Goal: Transaction & Acquisition: Purchase product/service

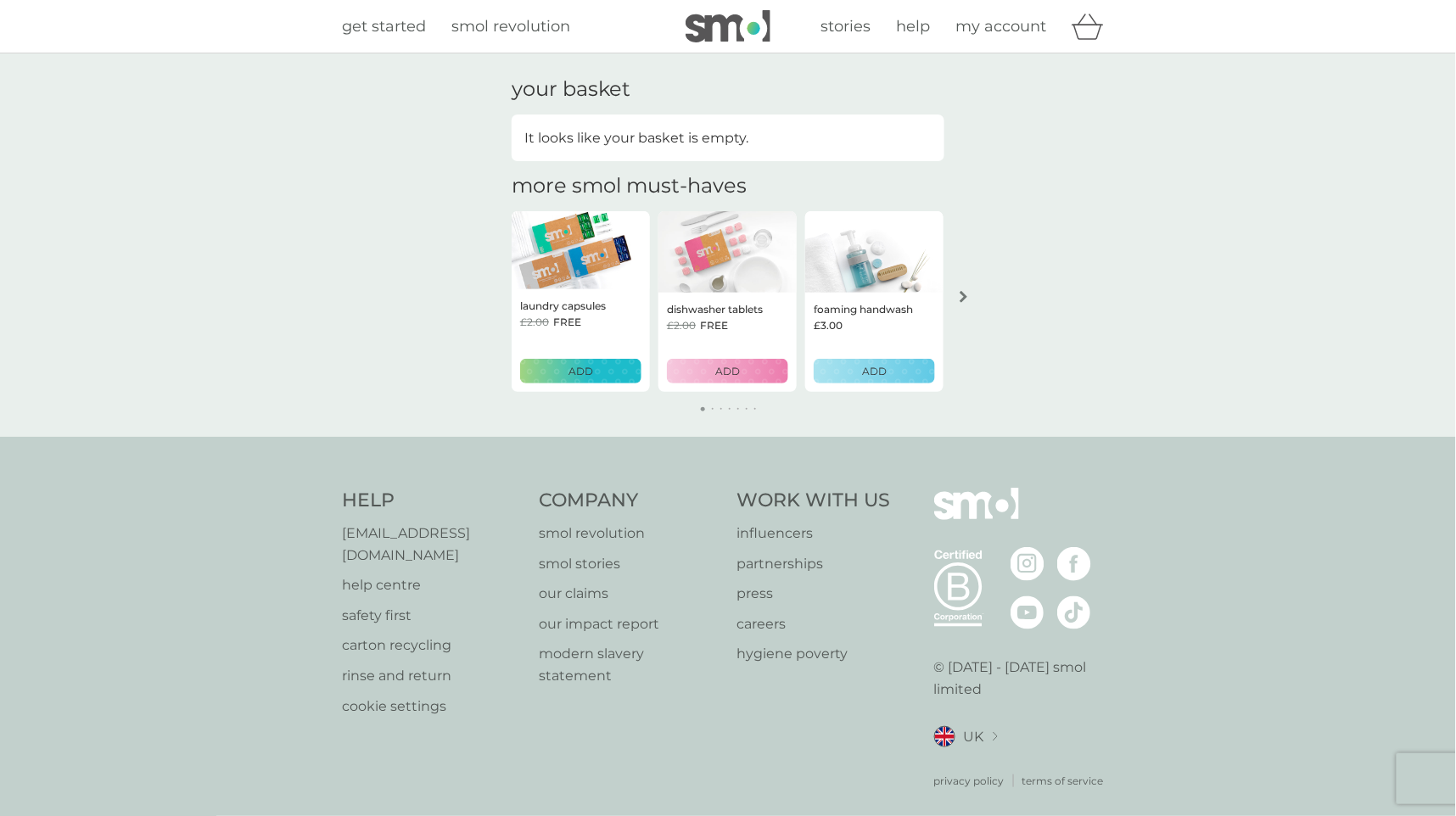
click at [578, 363] on p "ADD" at bounding box center [581, 370] width 25 height 16
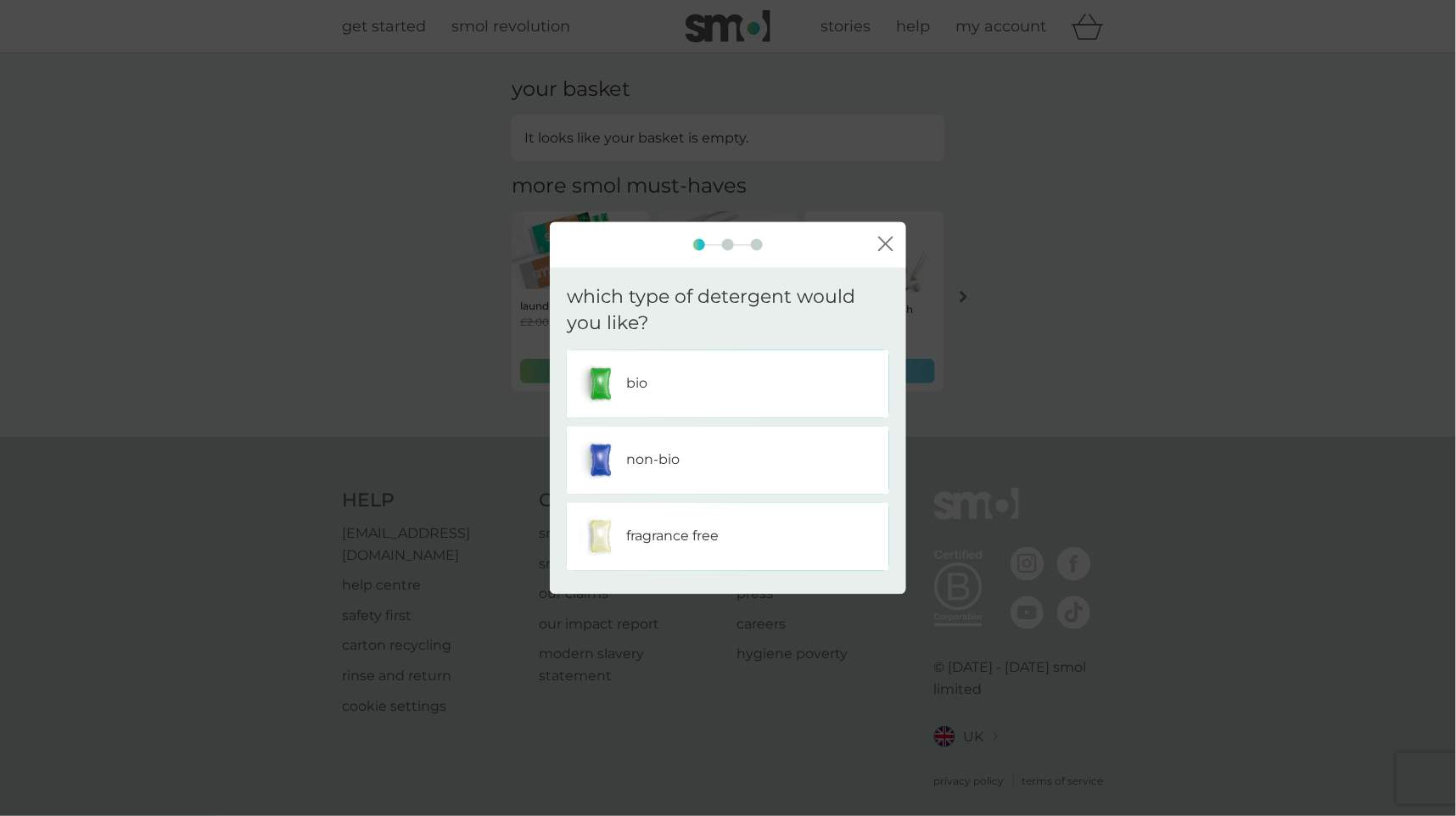
click at [656, 392] on div "bio" at bounding box center [728, 383] width 297 height 43
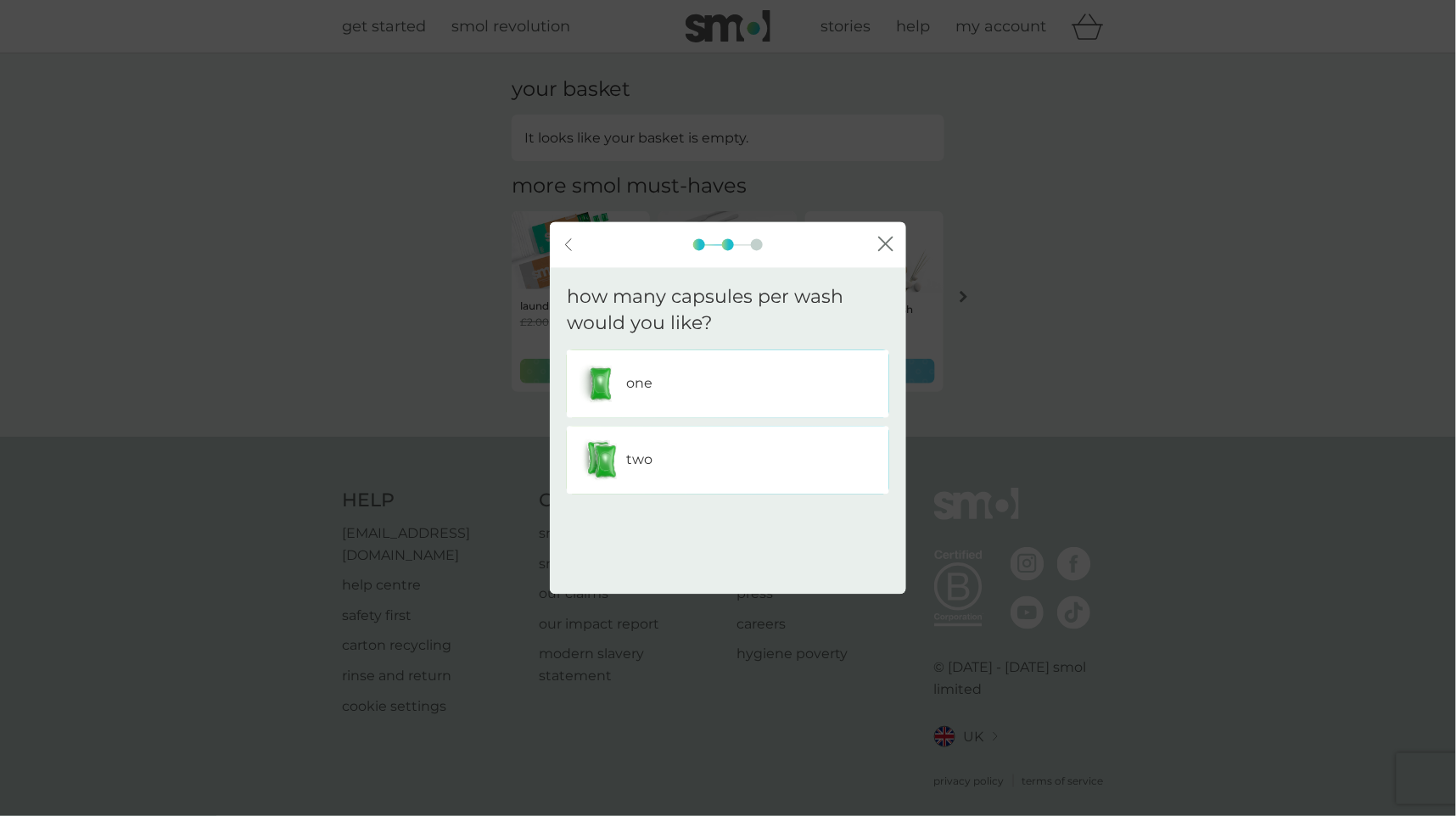
click at [716, 388] on div "one" at bounding box center [728, 383] width 297 height 43
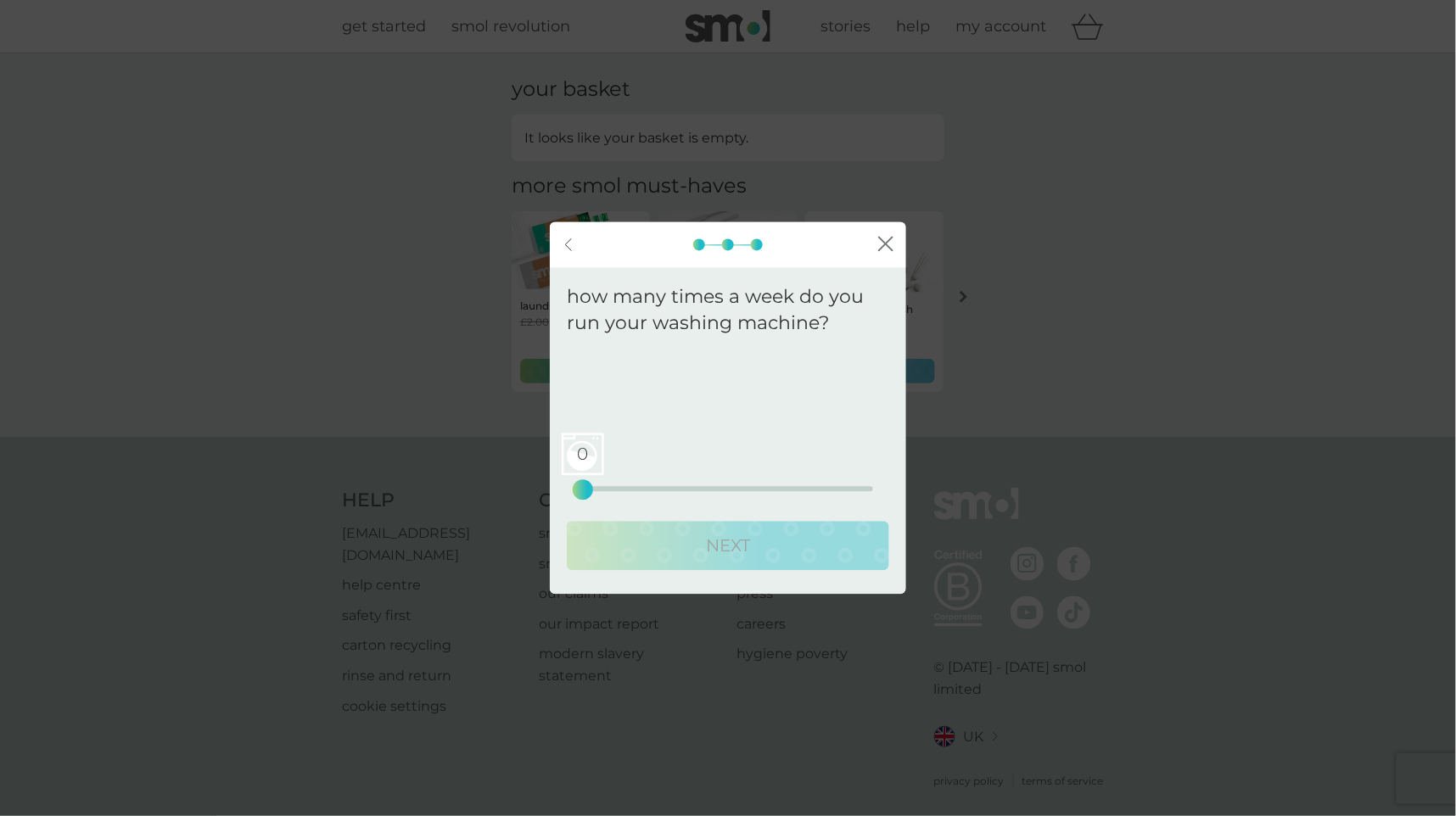
click at [689, 484] on div "0 0 12.5 25" at bounding box center [728, 465] width 290 height 68
click at [689, 487] on div "0 0 12.5 25" at bounding box center [728, 488] width 290 height 5
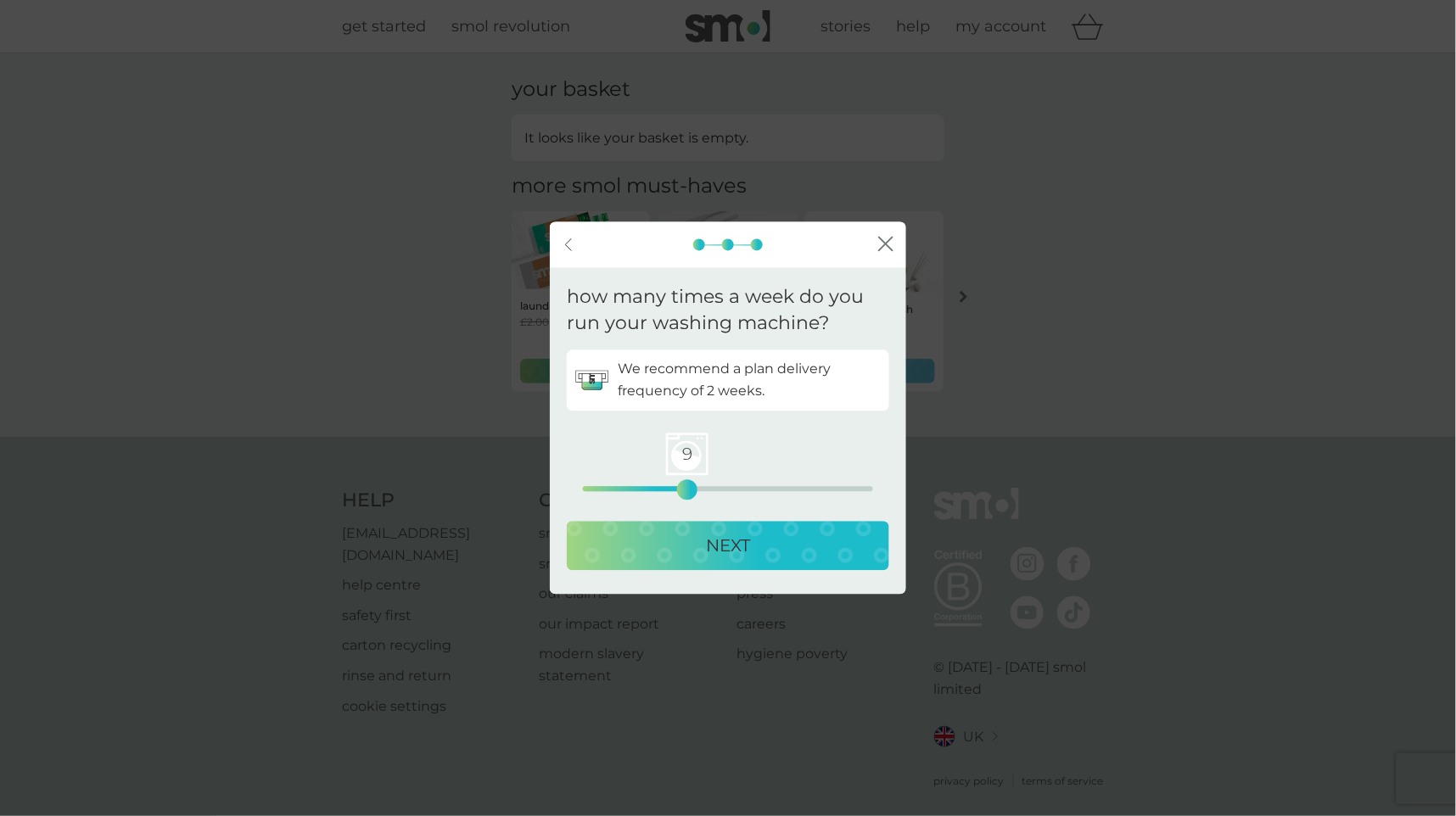
click at [682, 550] on div "NEXT" at bounding box center [728, 545] width 289 height 27
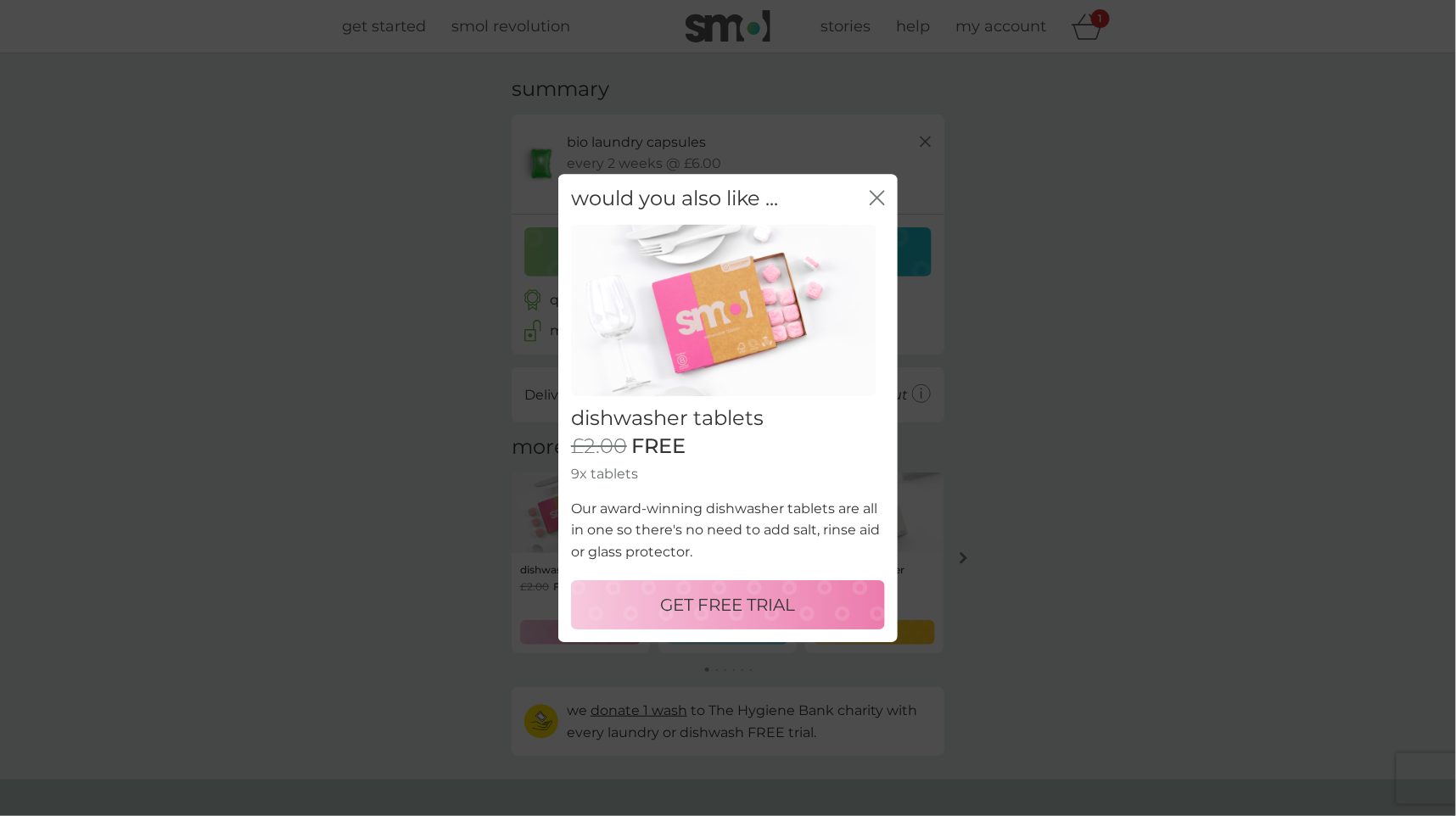
click at [741, 606] on p "GET FREE TRIAL" at bounding box center [728, 605] width 135 height 27
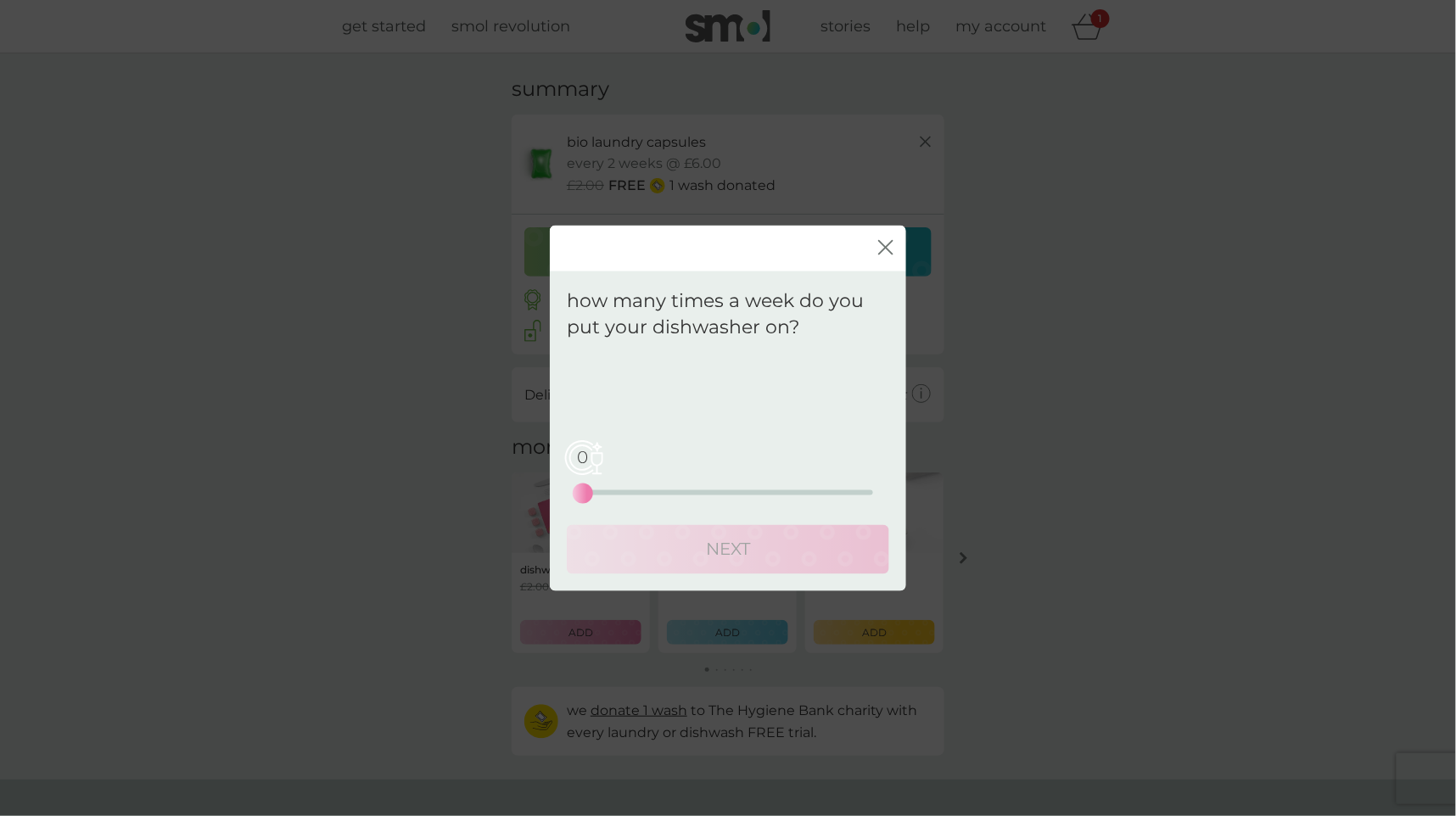
click at [670, 486] on div "0 0 12.5 25" at bounding box center [728, 469] width 290 height 68
click at [664, 491] on div "0 0 12.5 25" at bounding box center [728, 492] width 290 height 5
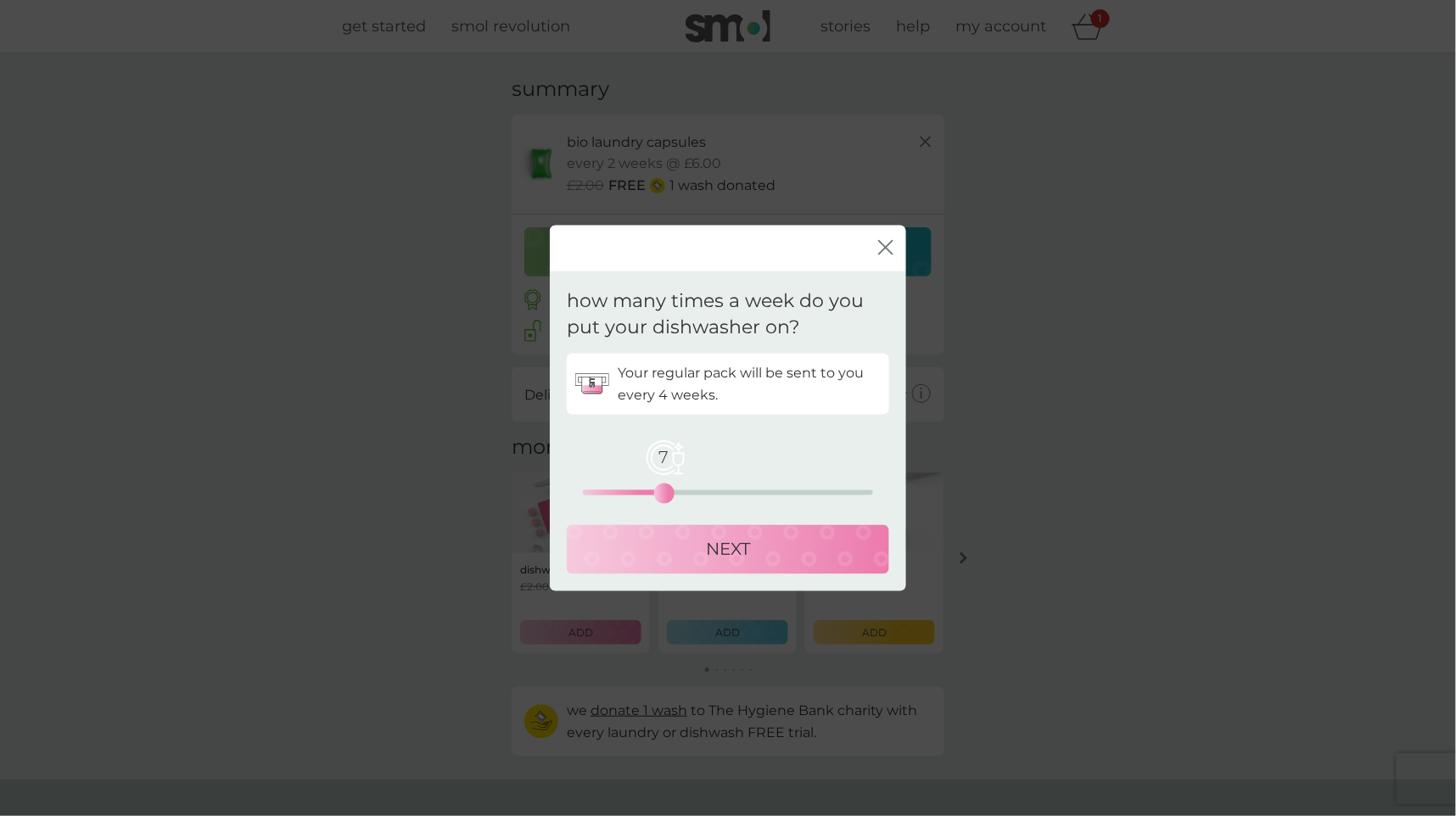
click at [685, 543] on div "NEXT" at bounding box center [728, 549] width 289 height 27
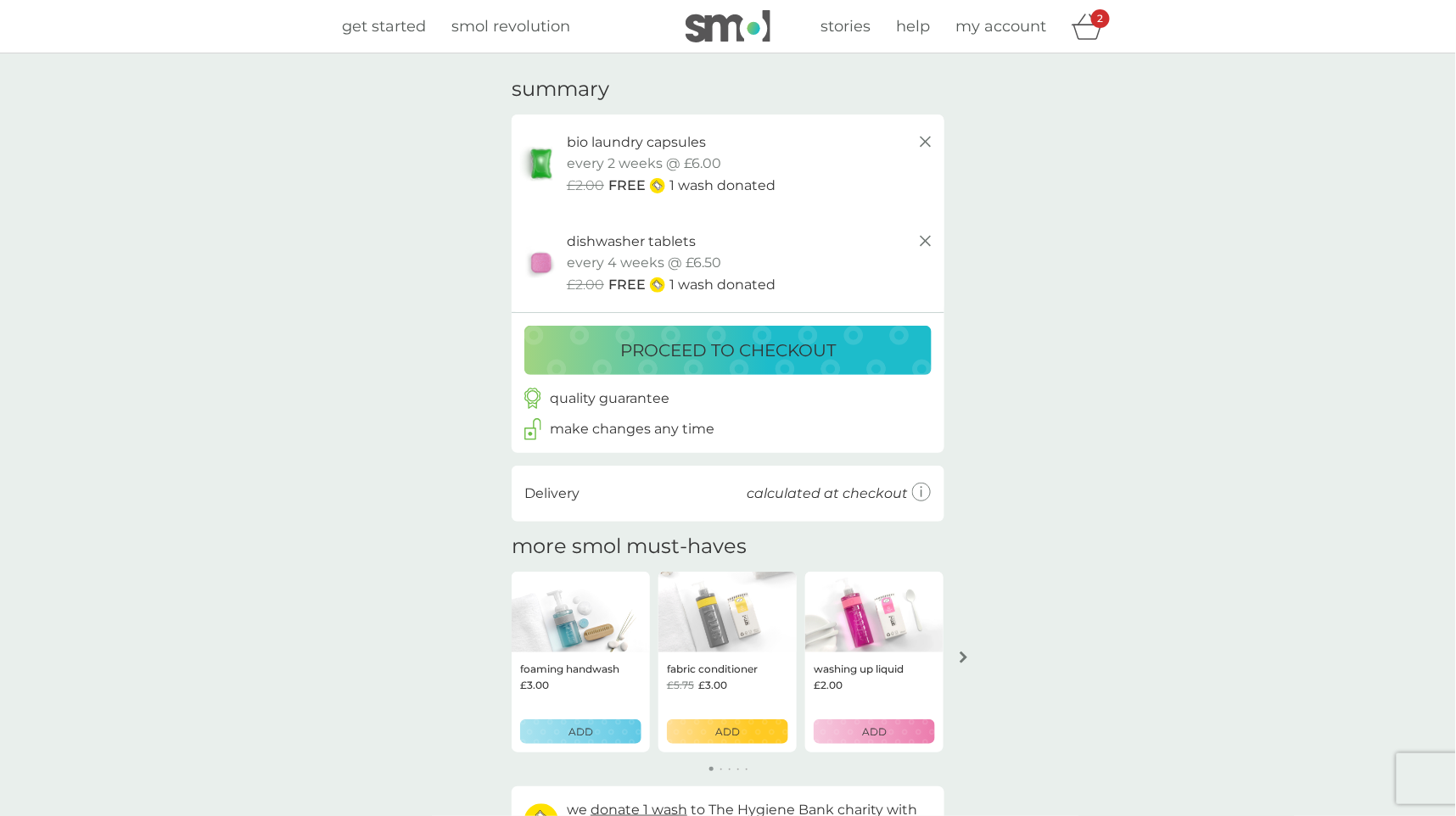
click at [748, 741] on button "ADD" at bounding box center [728, 731] width 121 height 25
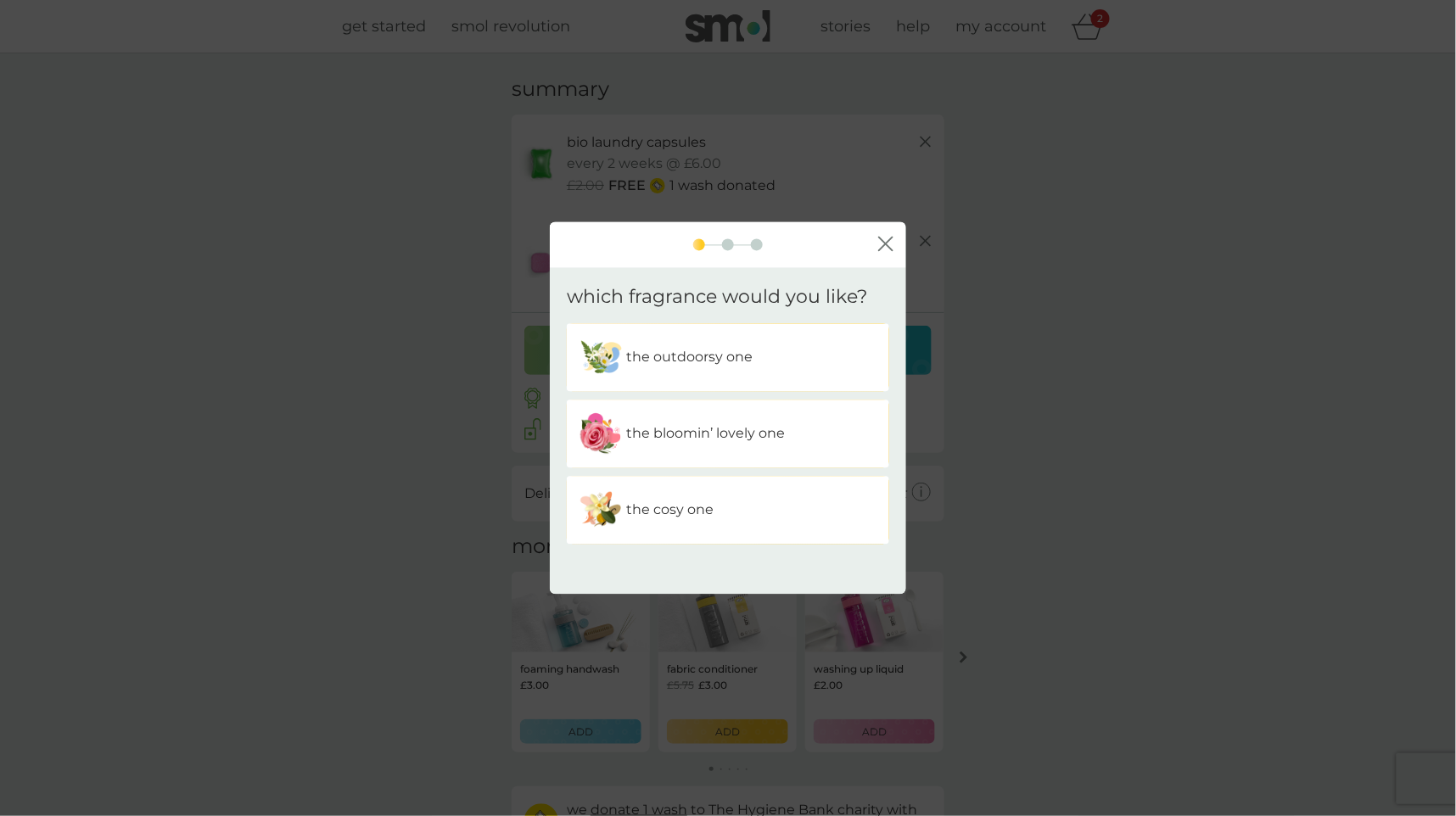
click at [886, 241] on icon "close" at bounding box center [886, 243] width 15 height 15
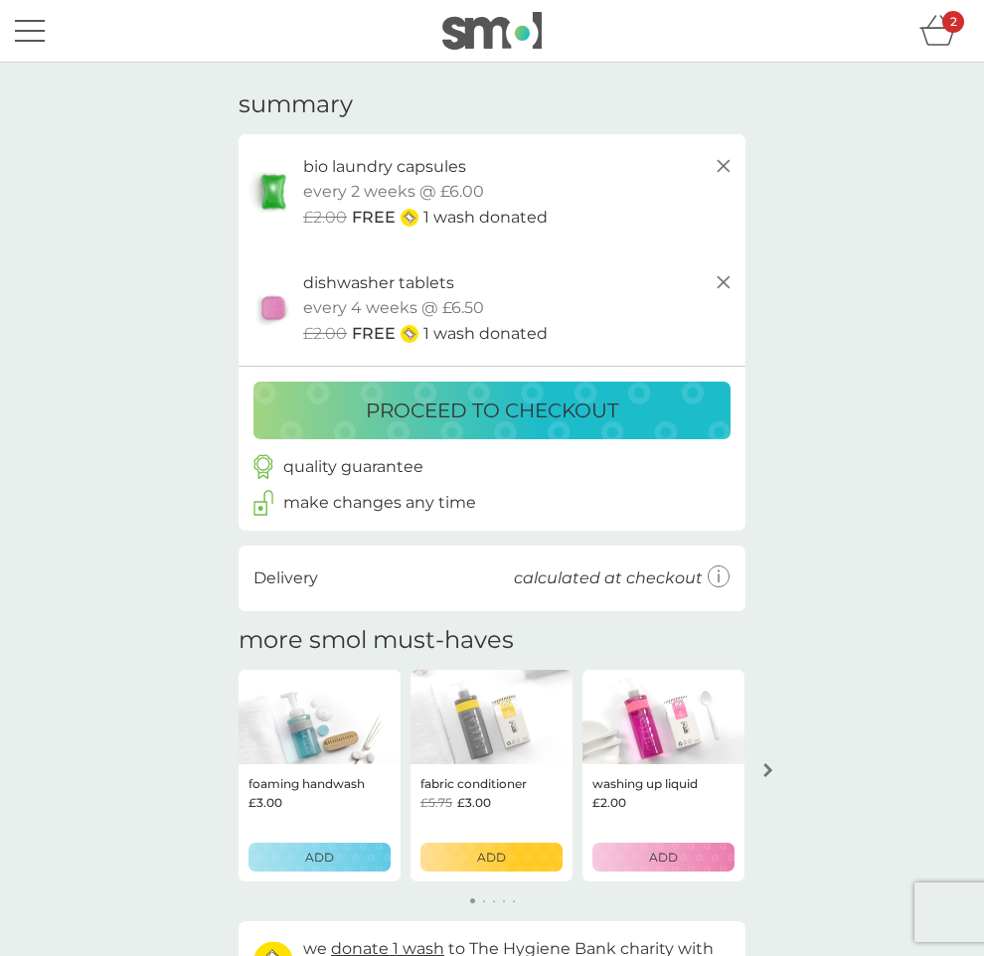
click at [519, 851] on div "ADD" at bounding box center [491, 857] width 116 height 19
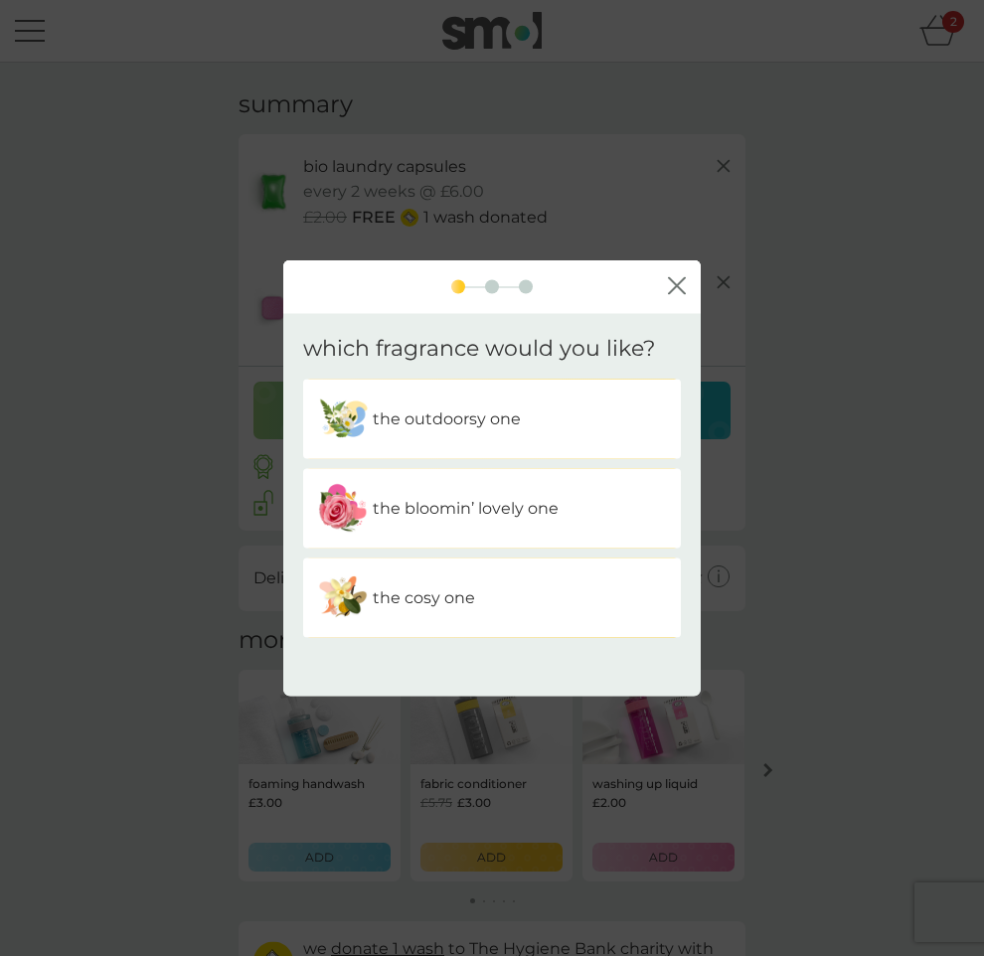
click at [467, 391] on div "the outdoorsy one" at bounding box center [492, 418] width 378 height 79
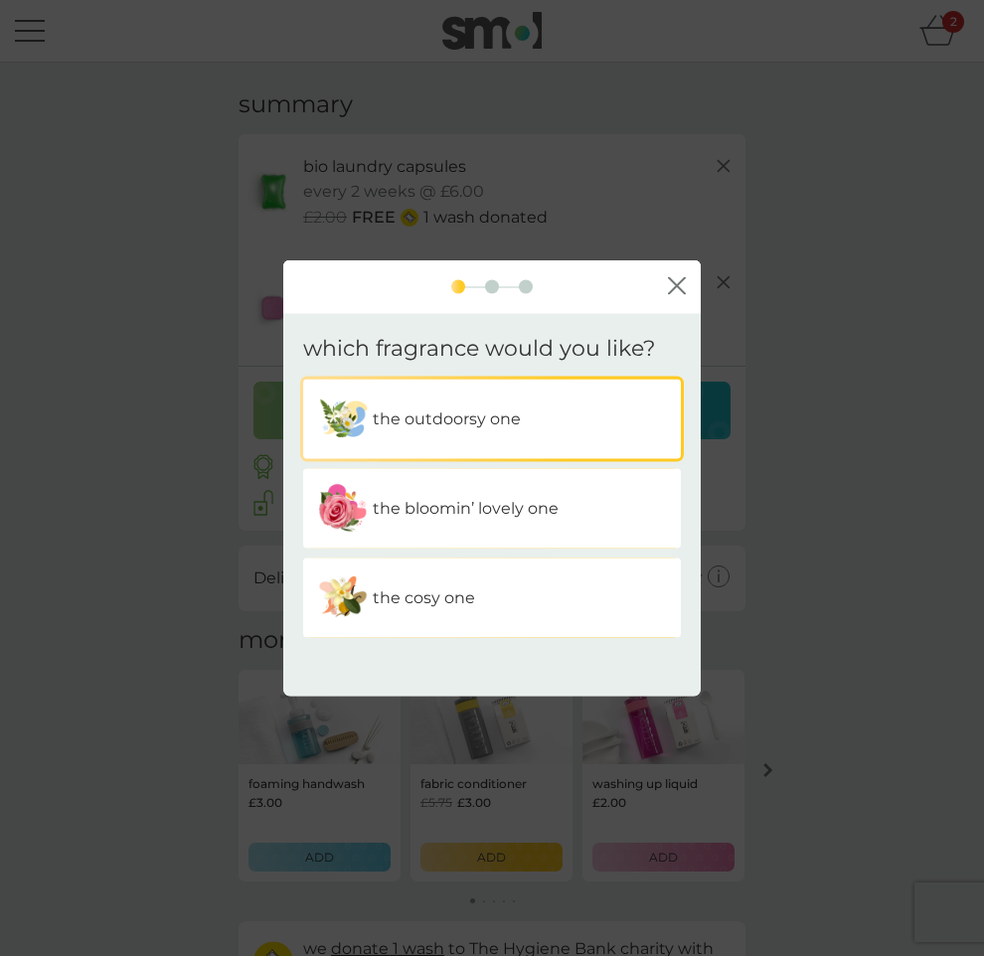
click at [463, 515] on p "the bloomin’ lovely one" at bounding box center [466, 509] width 186 height 26
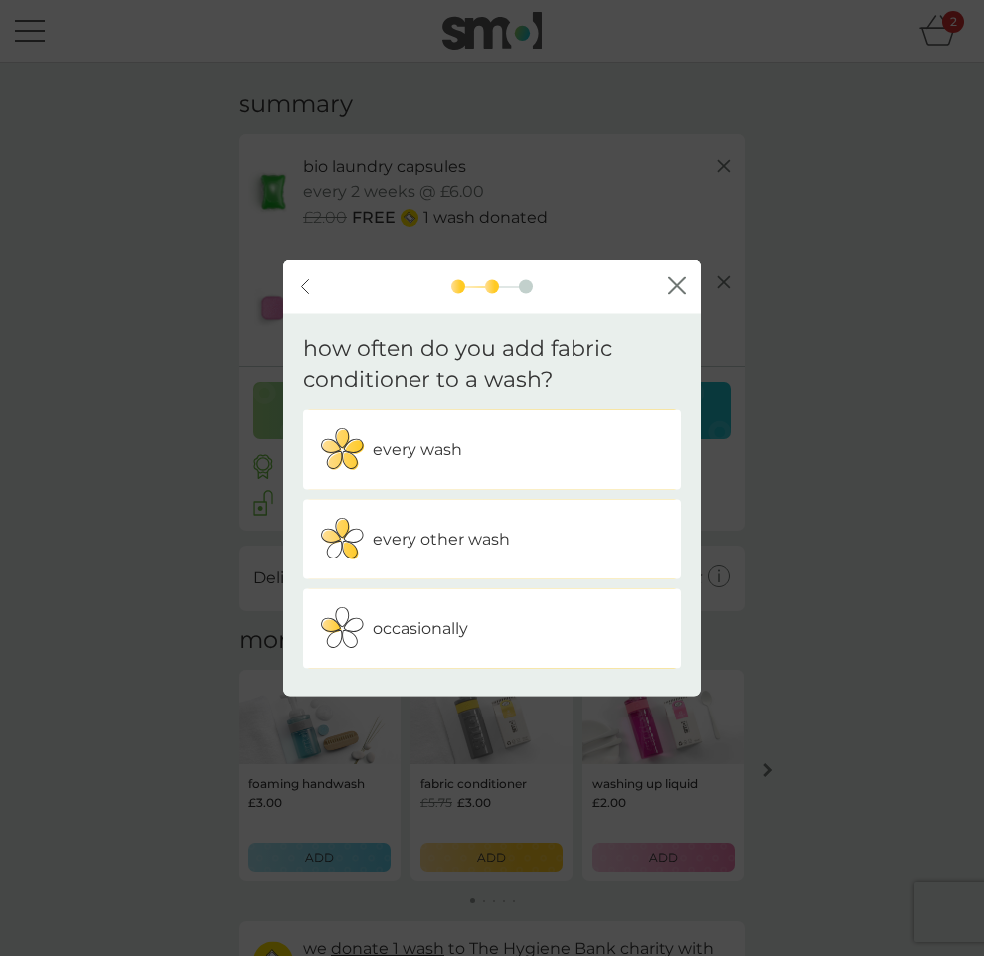
click at [461, 522] on div "every other wash" at bounding box center [492, 539] width 348 height 50
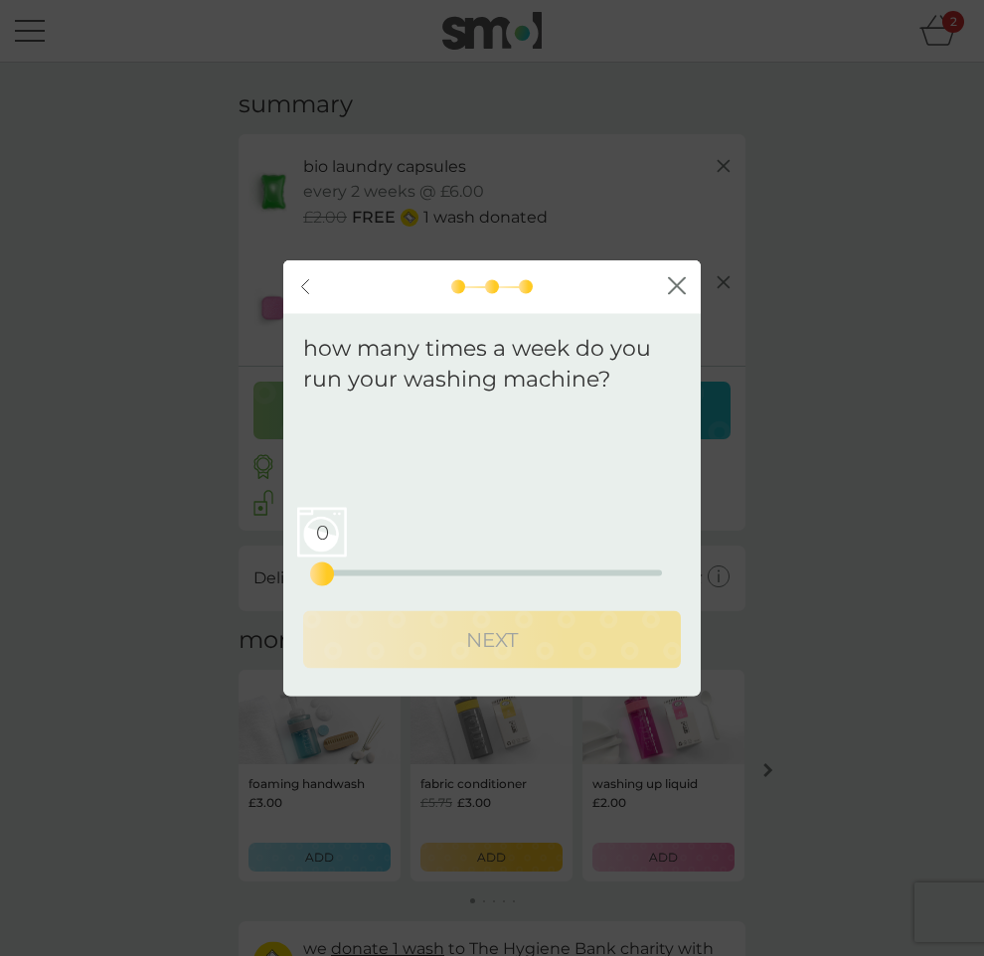
click at [478, 576] on div "0 0 12.5 25" at bounding box center [492, 545] width 340 height 80
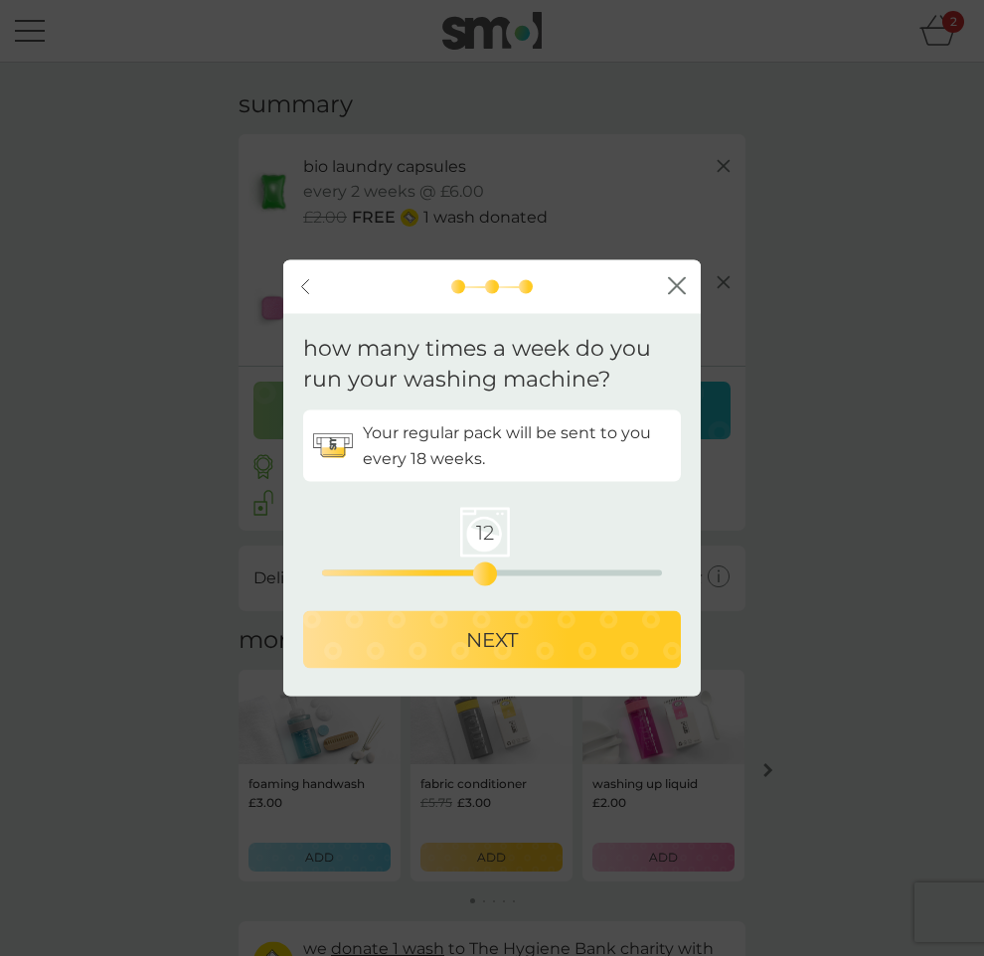
click at [480, 572] on div "12 0 12.5 25" at bounding box center [492, 572] width 340 height 6
click at [493, 642] on p "NEXT" at bounding box center [492, 639] width 52 height 32
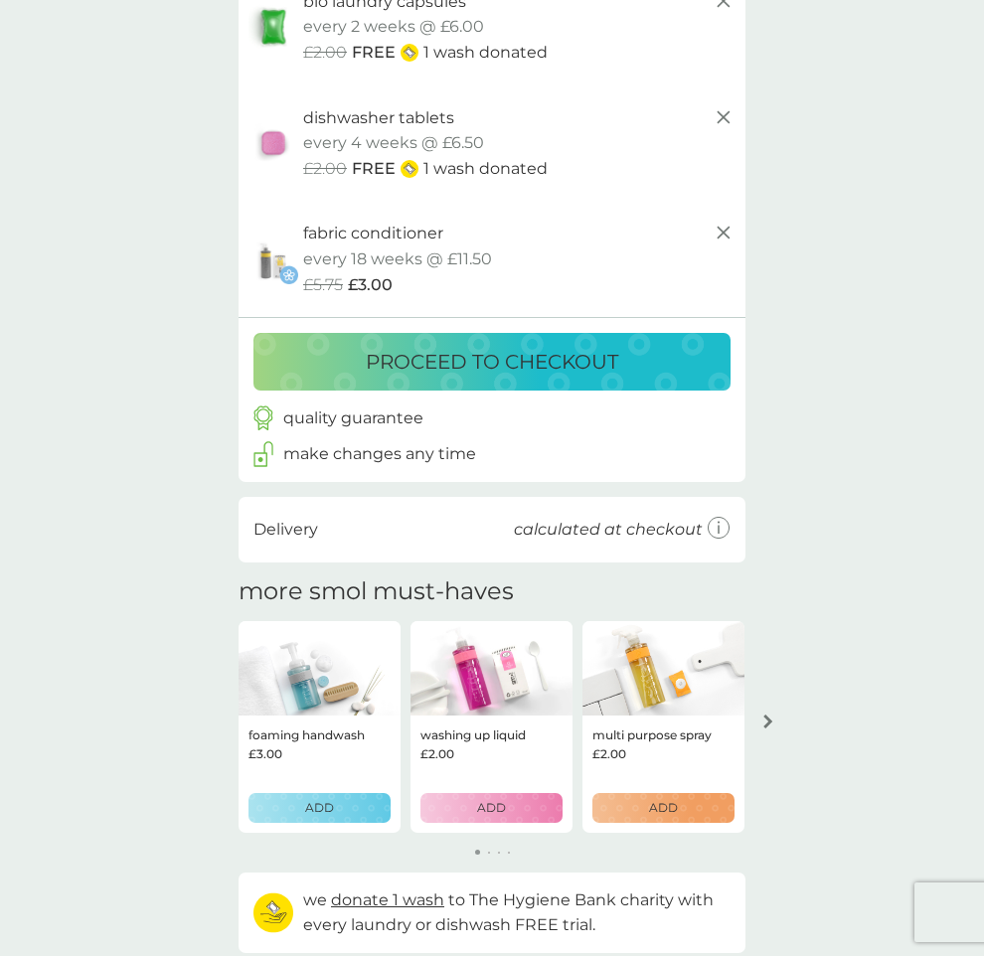
scroll to position [191, 0]
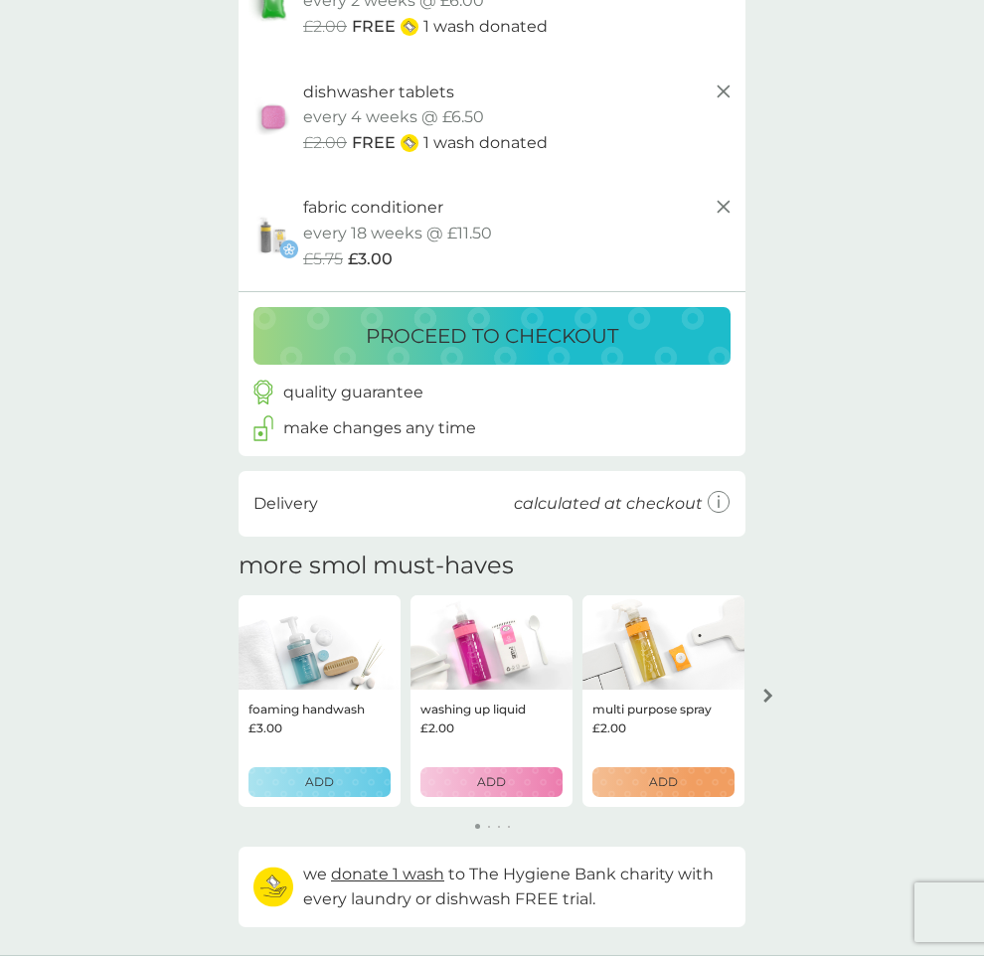
click at [510, 786] on div "ADD" at bounding box center [491, 781] width 116 height 19
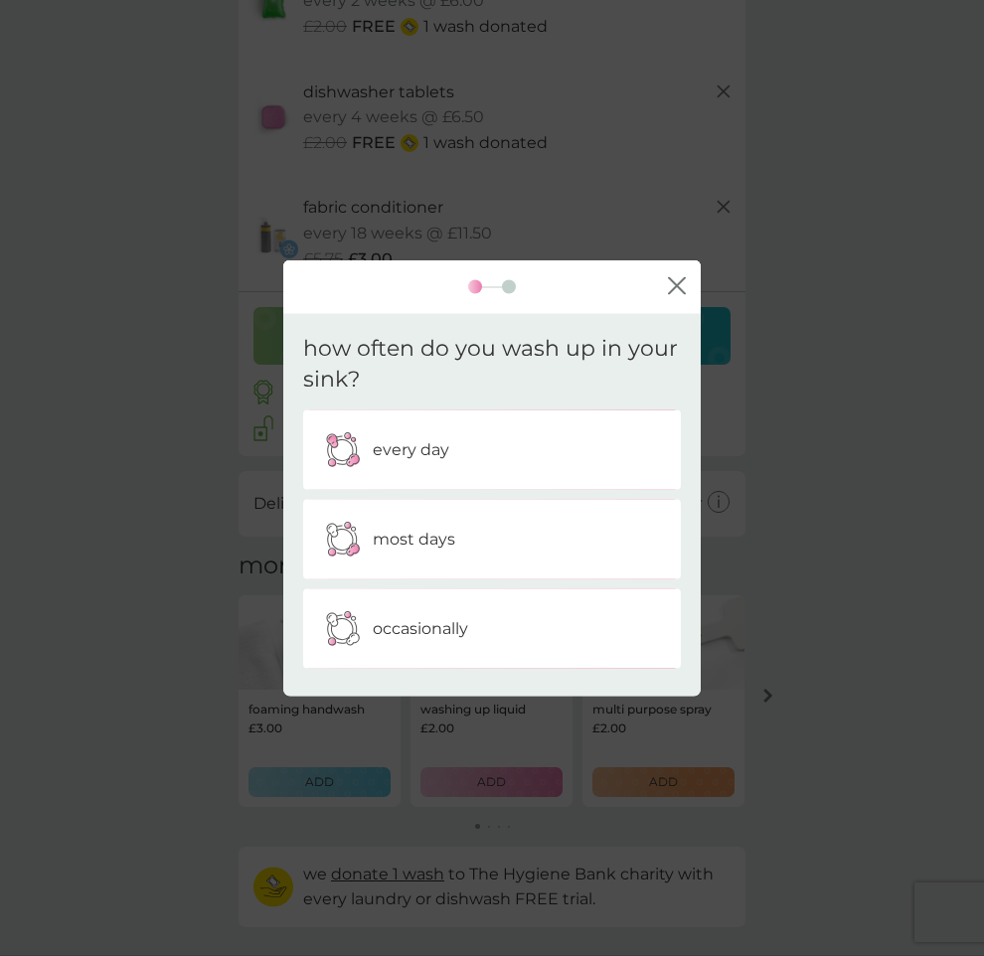
click at [456, 461] on div "every day" at bounding box center [492, 449] width 348 height 50
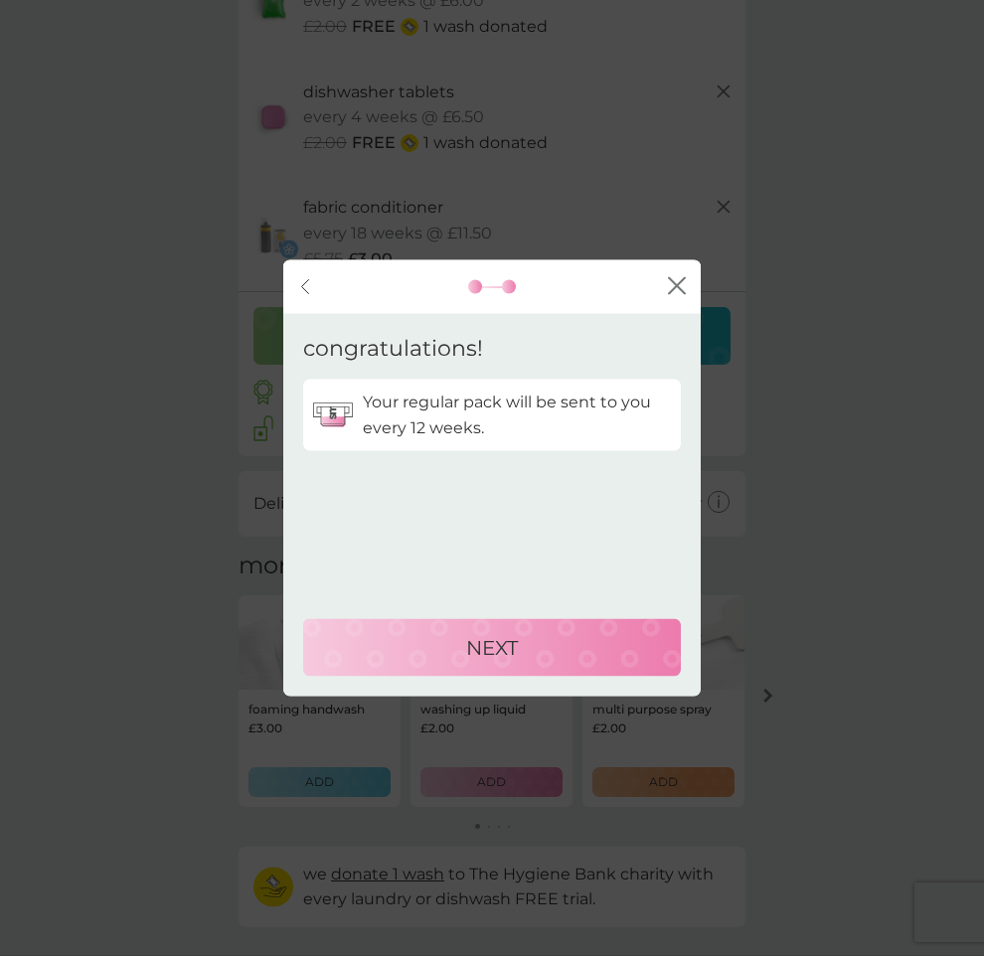
click at [442, 633] on div "NEXT" at bounding box center [492, 648] width 338 height 32
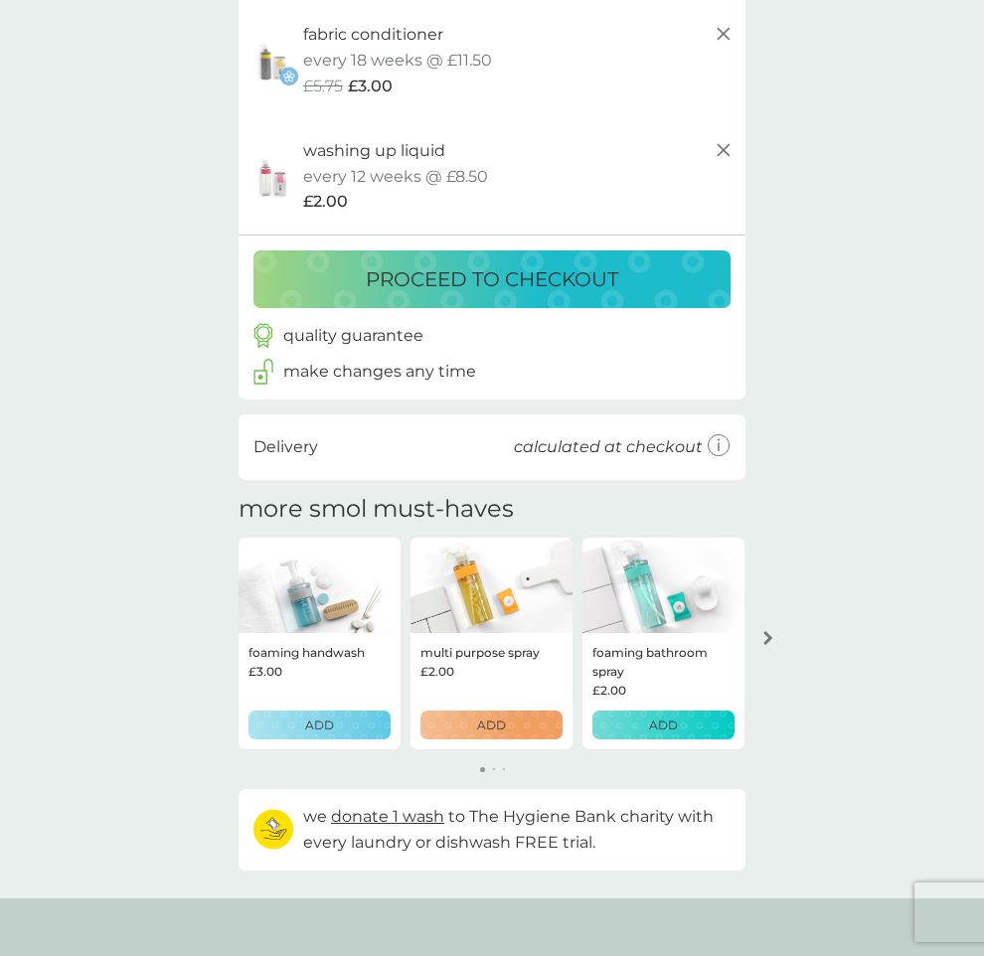
scroll to position [368, 0]
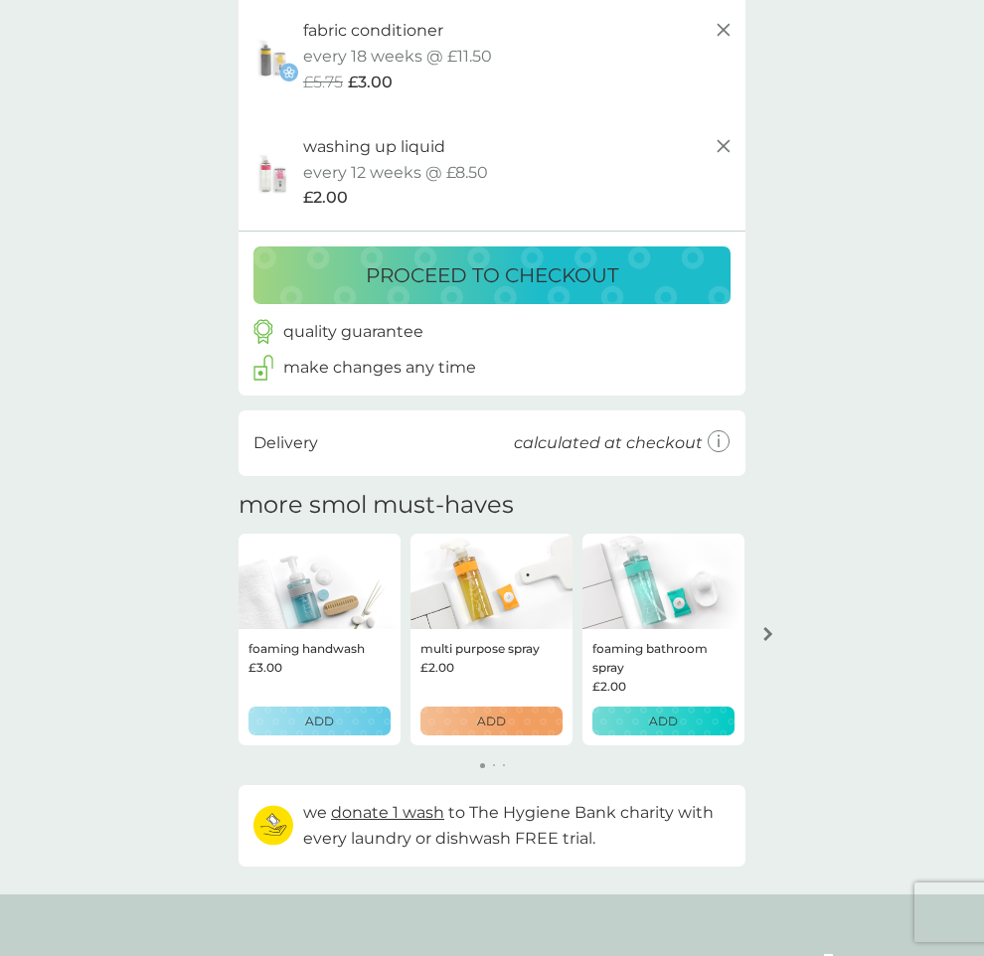
click at [521, 707] on button "ADD" at bounding box center [491, 721] width 142 height 29
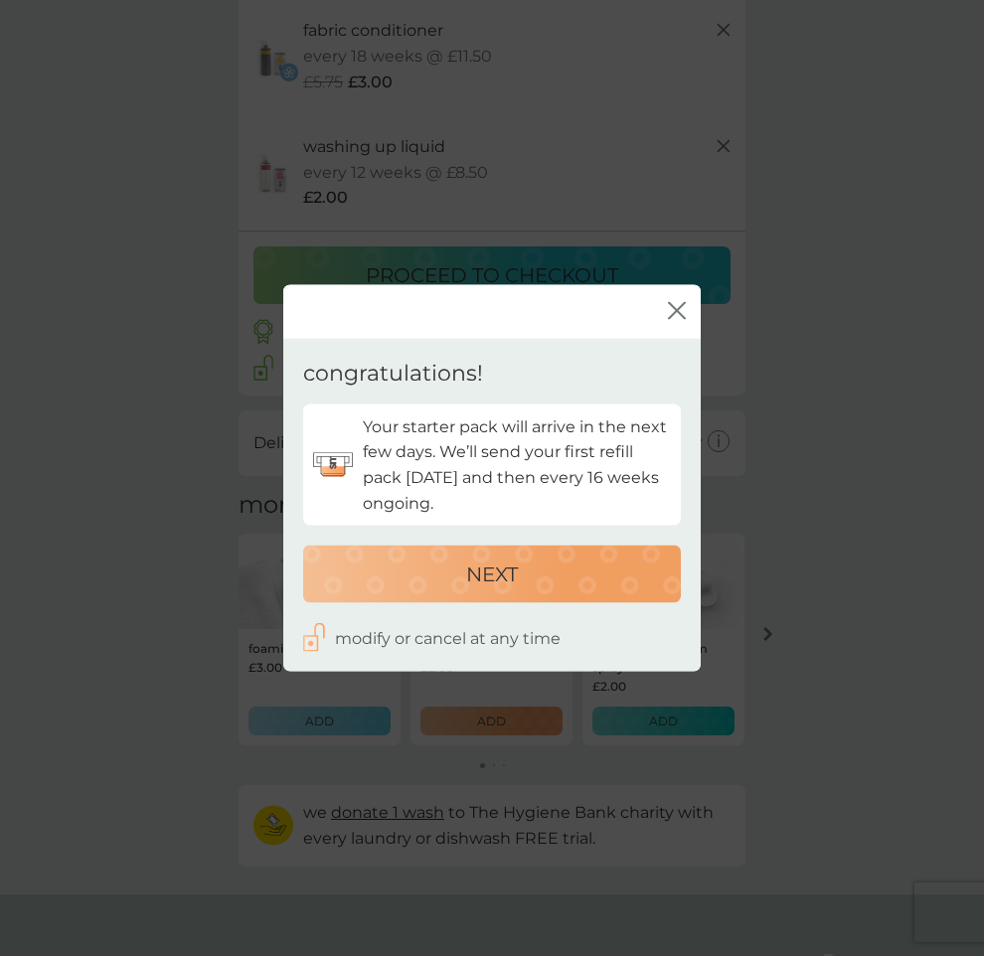
click at [471, 559] on p "NEXT" at bounding box center [492, 574] width 52 height 32
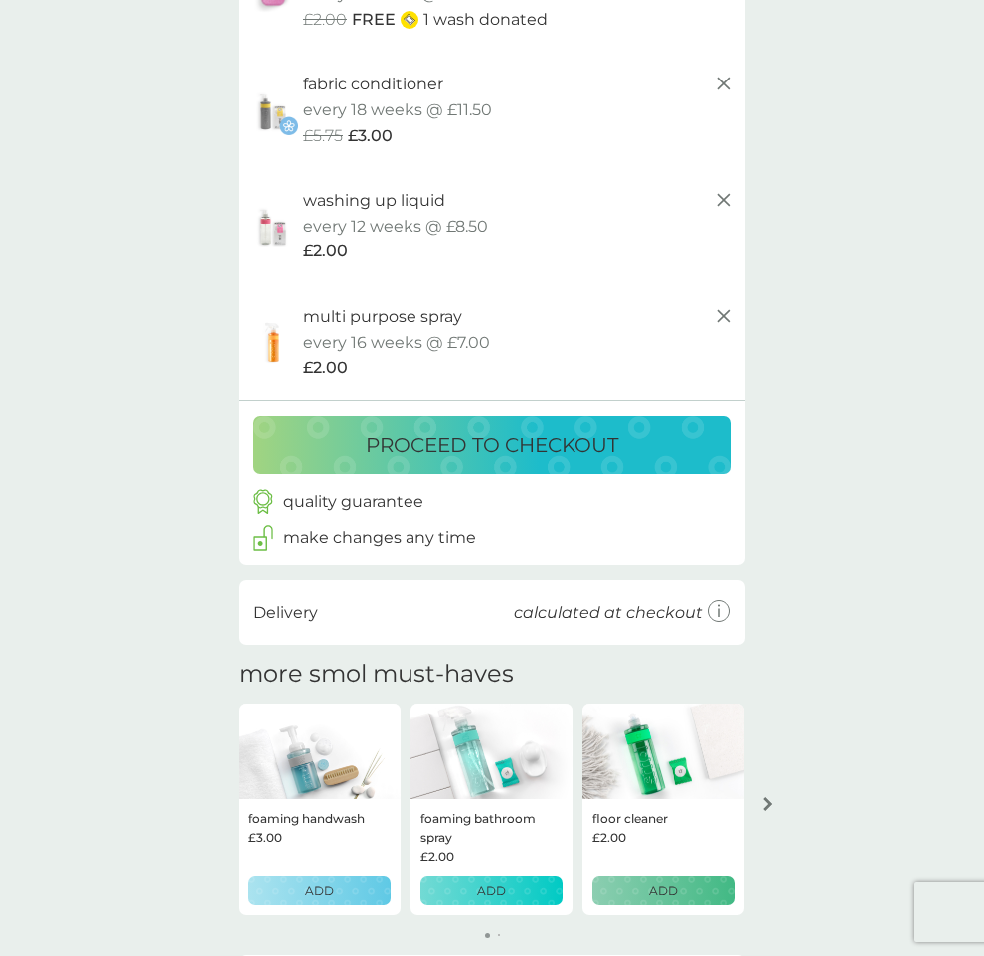
scroll to position [305, 0]
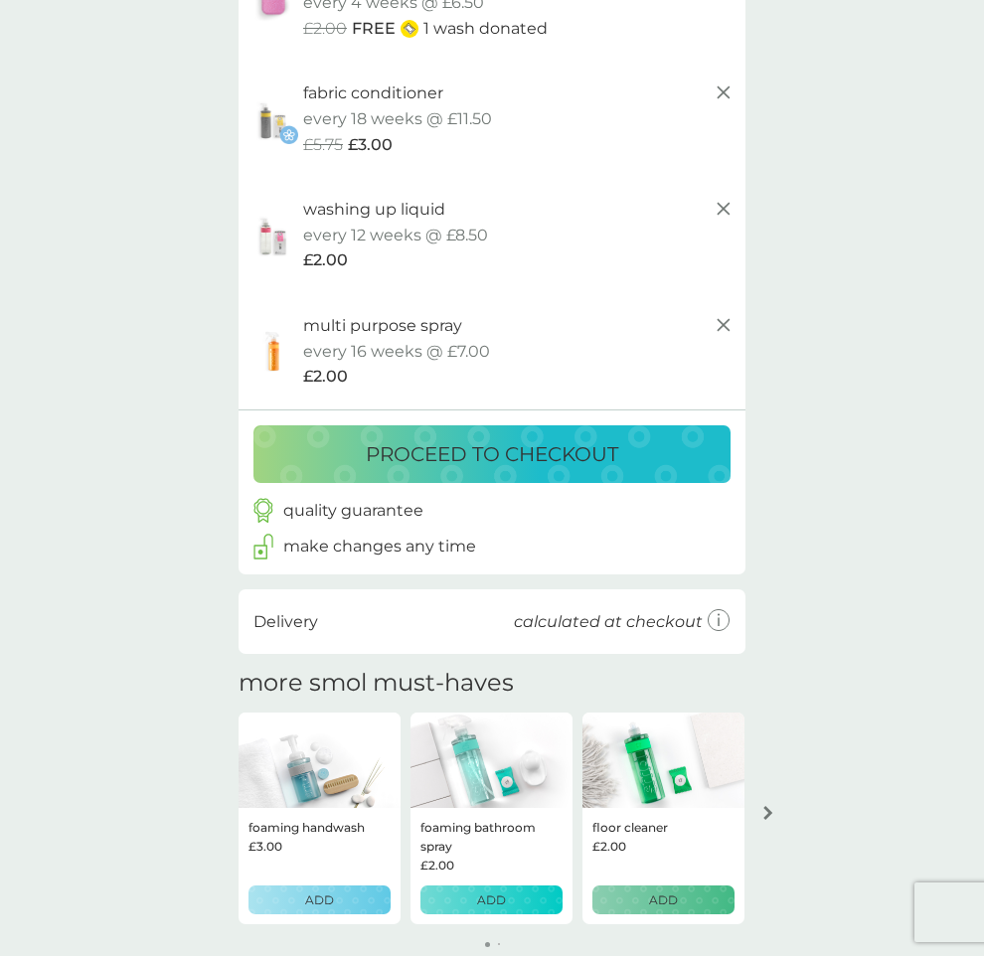
click at [305, 899] on p "ADD" at bounding box center [319, 899] width 29 height 19
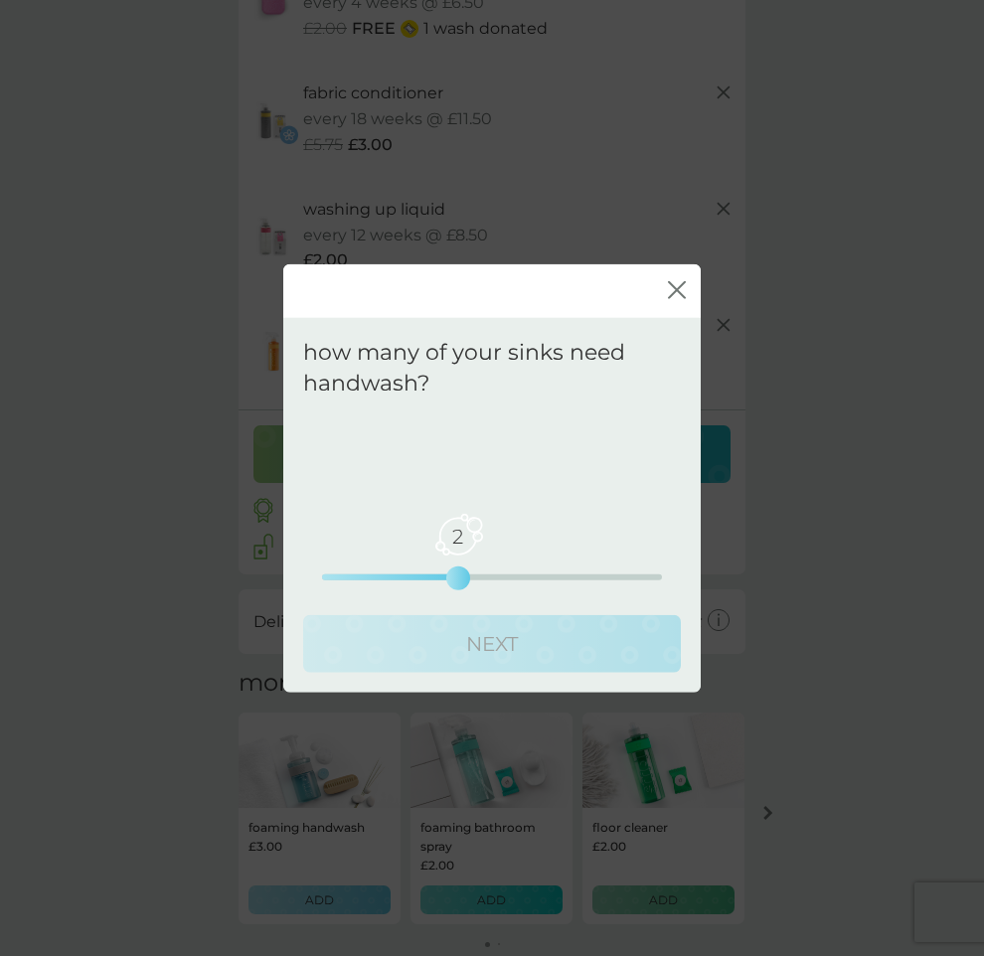
click at [438, 573] on div "2 0 2.5 5" at bounding box center [492, 576] width 340 height 6
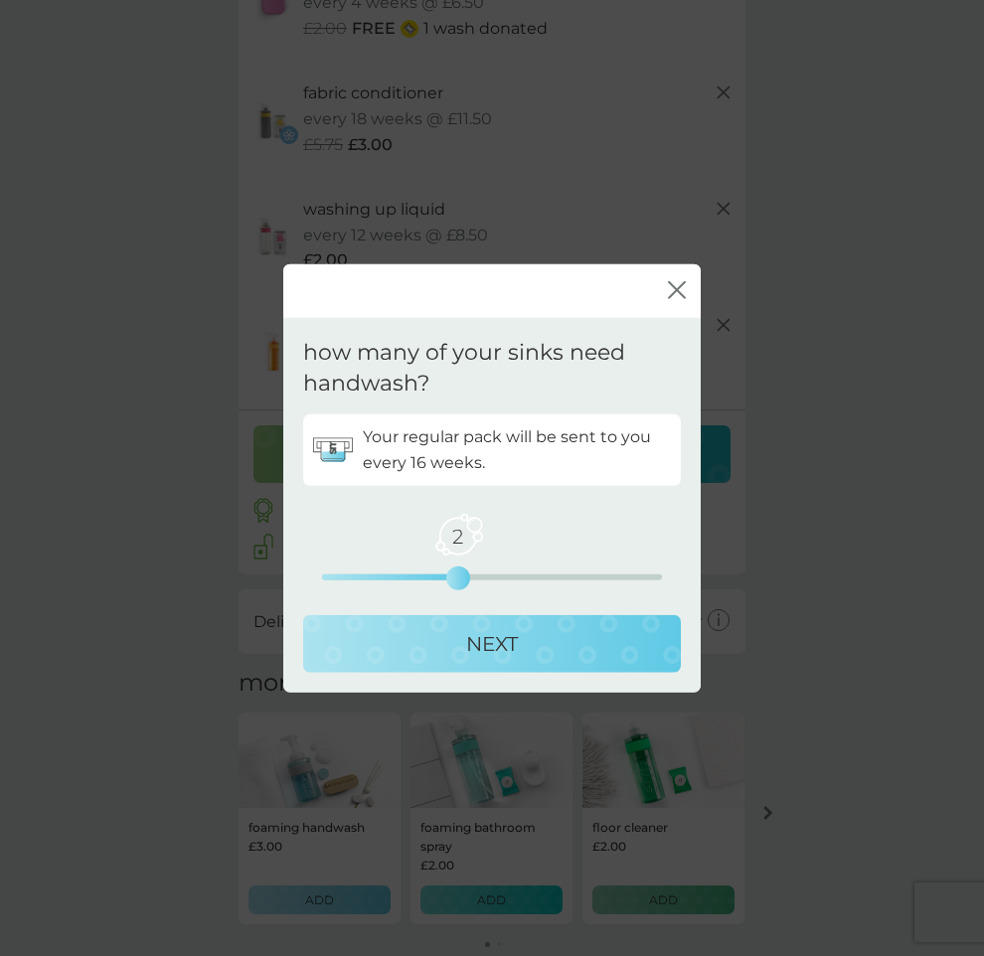
click at [528, 581] on div "2 0 2.5 5" at bounding box center [492, 549] width 340 height 80
click at [533, 577] on div "3 0 2.5 5" at bounding box center [492, 576] width 340 height 6
click at [531, 630] on div "NEXT" at bounding box center [492, 643] width 338 height 32
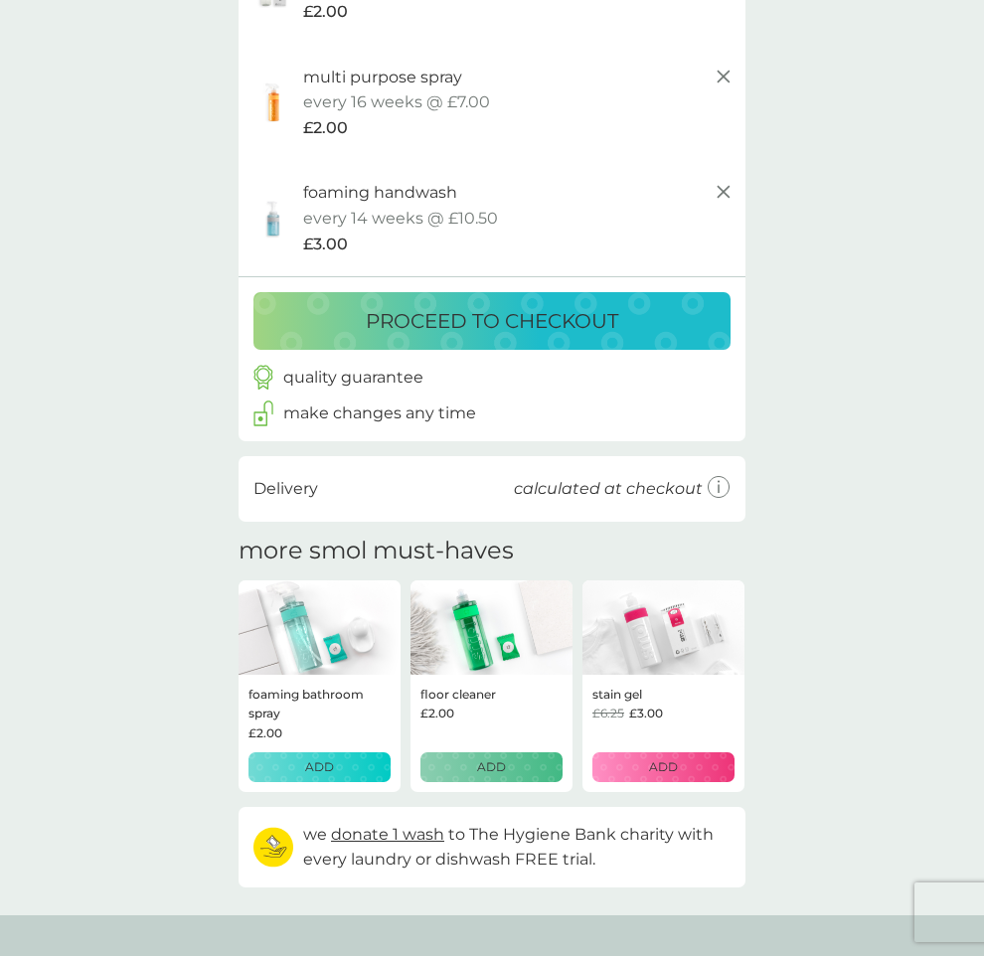
scroll to position [690, 0]
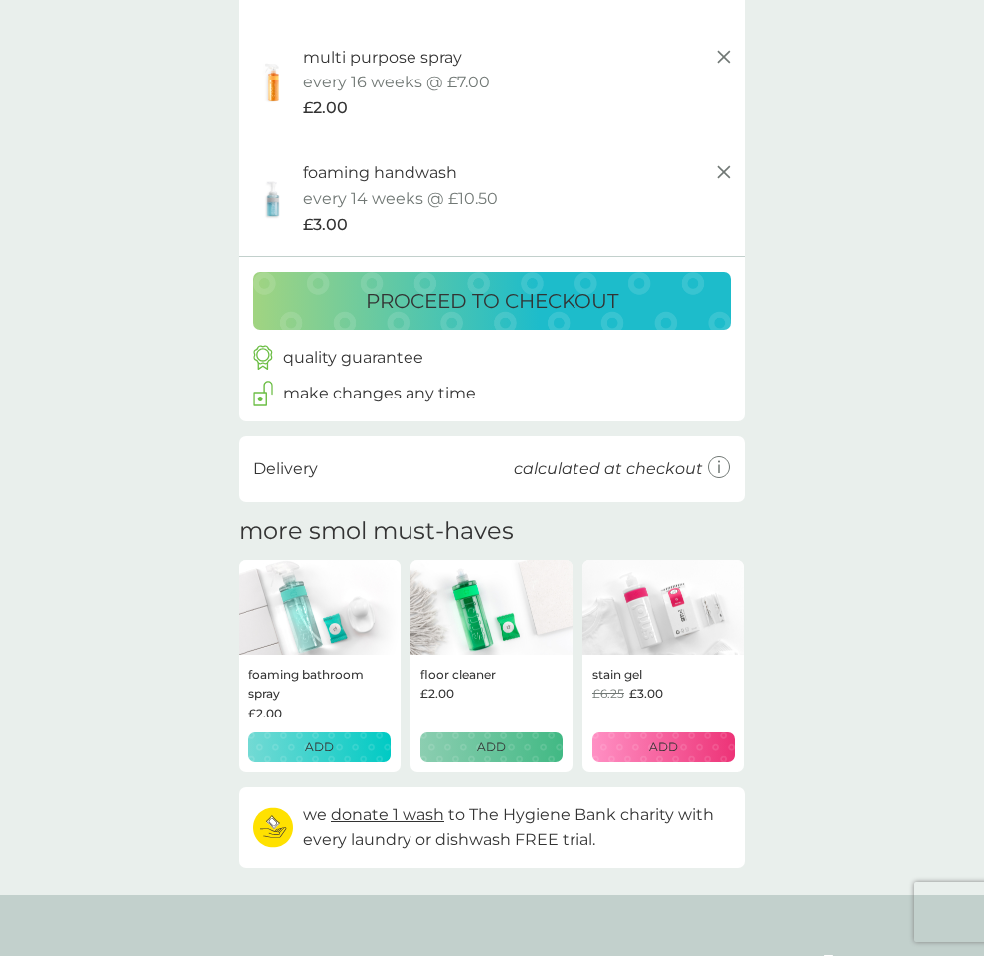
click at [646, 746] on div "ADD" at bounding box center [663, 746] width 116 height 19
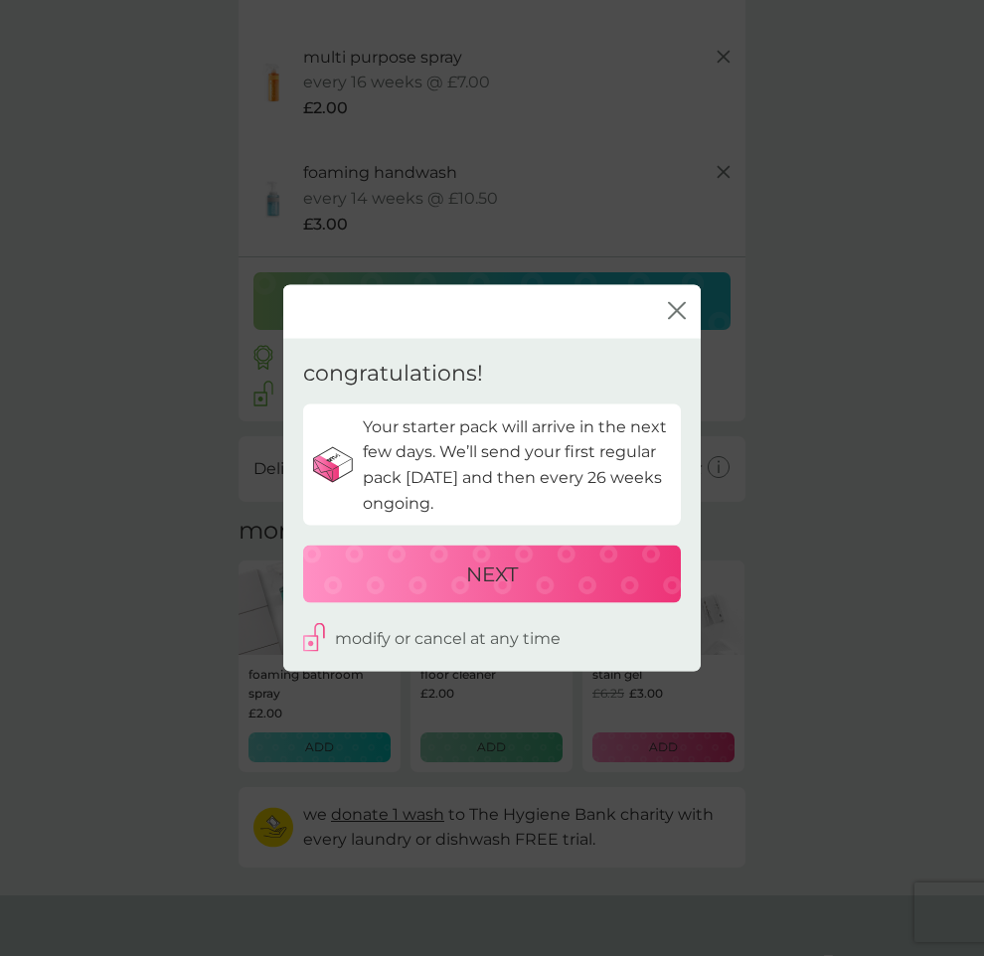
click at [684, 304] on icon "close" at bounding box center [677, 310] width 18 height 18
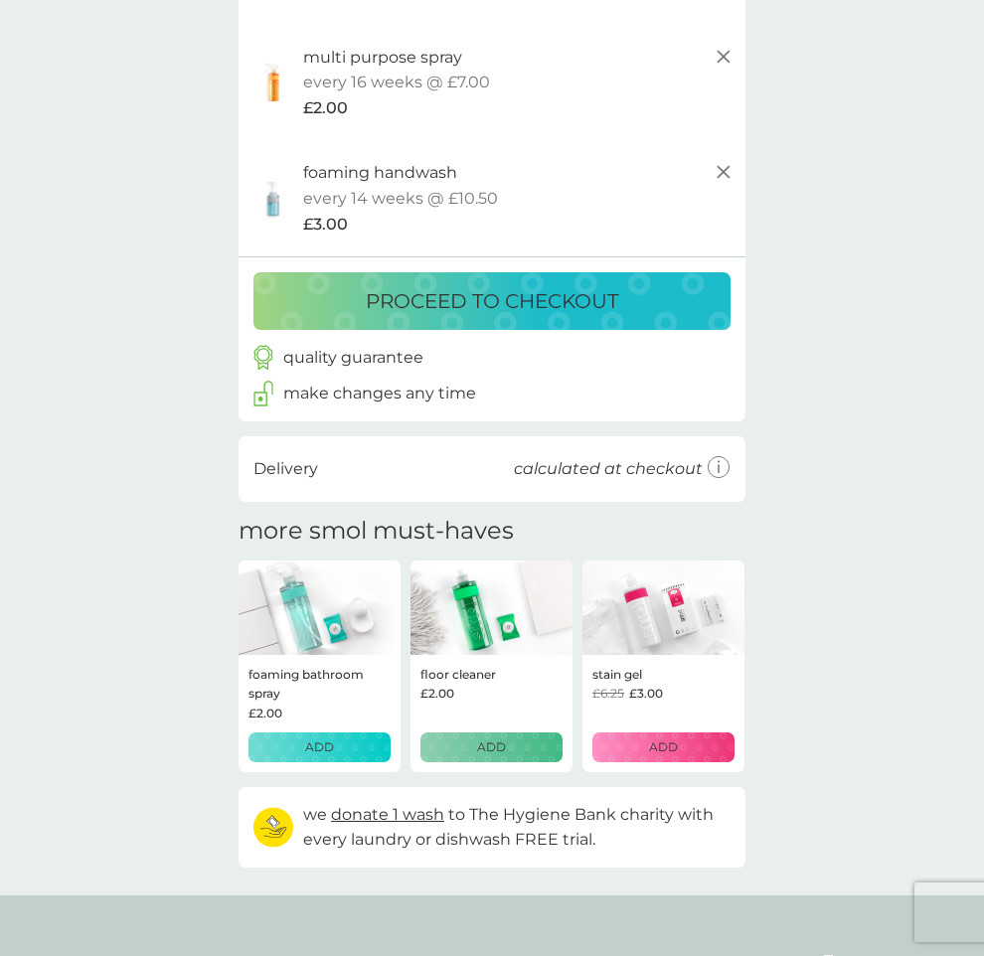
click at [510, 745] on div "ADD" at bounding box center [491, 746] width 116 height 19
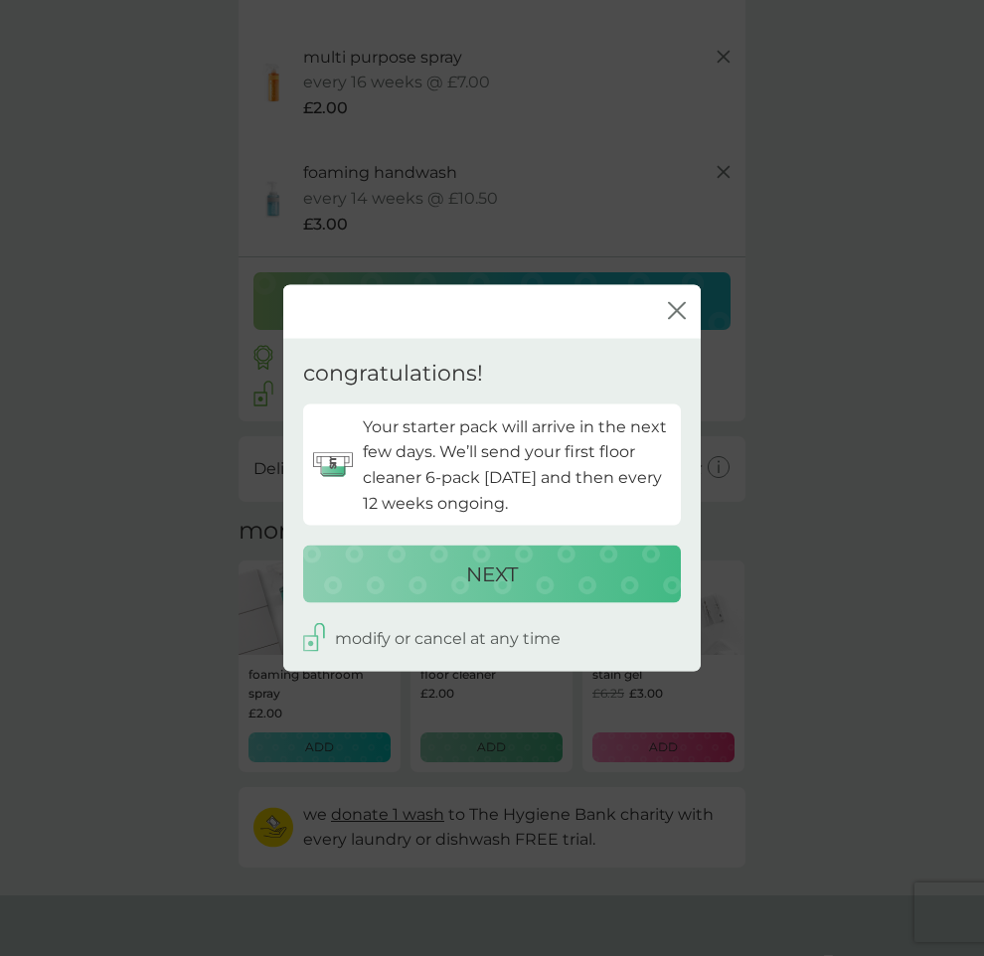
click at [675, 303] on icon "close" at bounding box center [677, 310] width 18 height 18
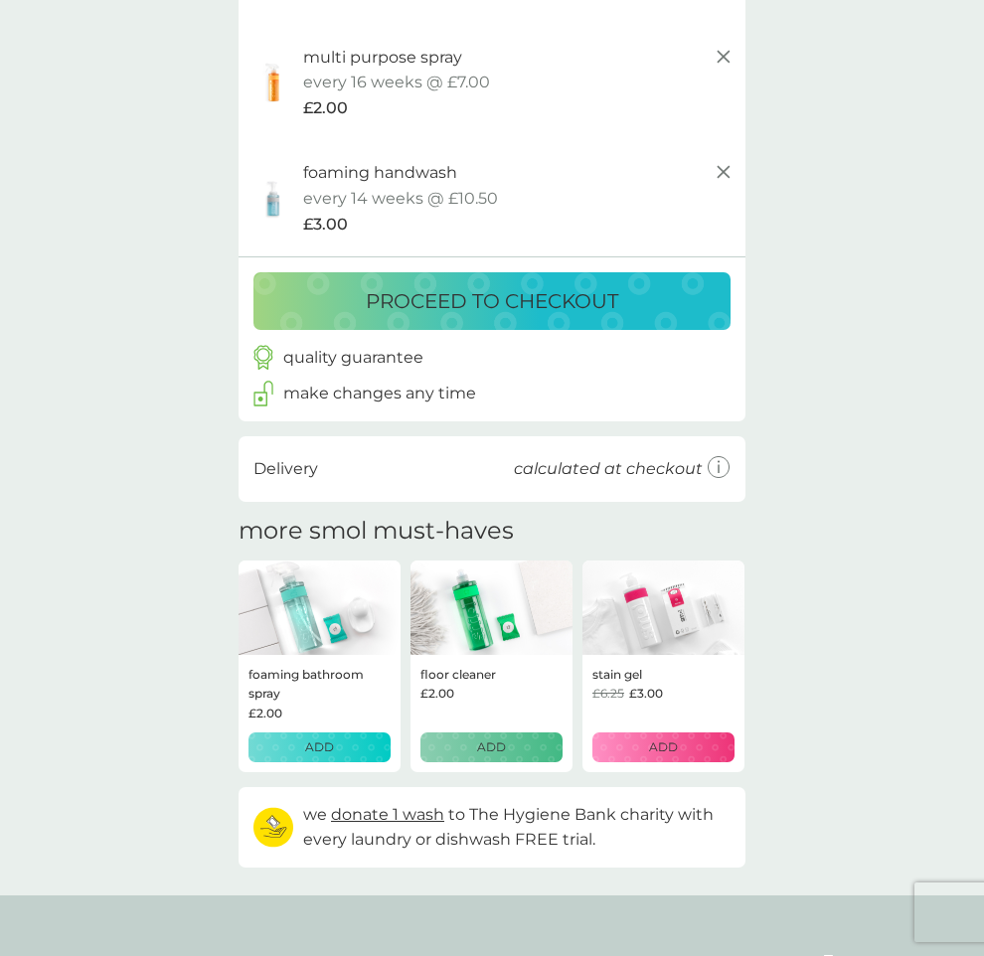
click at [355, 740] on div "ADD" at bounding box center [319, 746] width 116 height 19
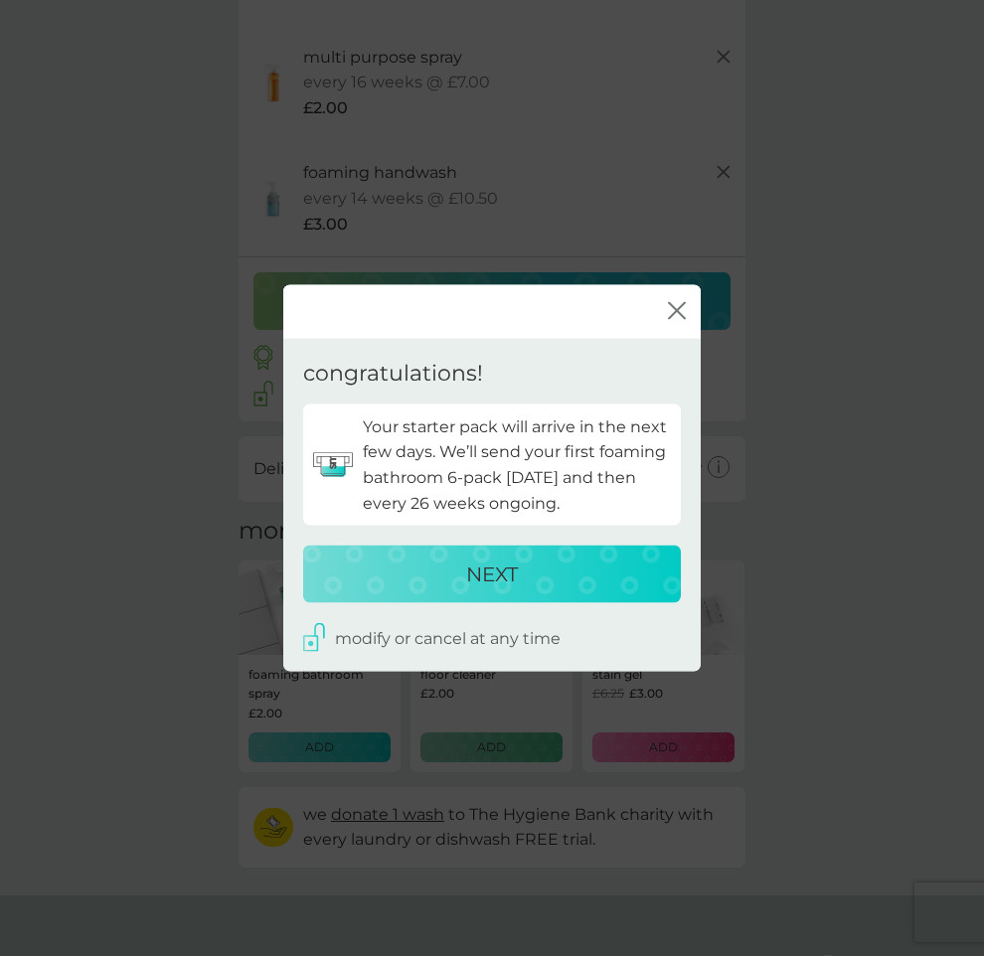
click at [615, 546] on button "NEXT" at bounding box center [492, 575] width 378 height 58
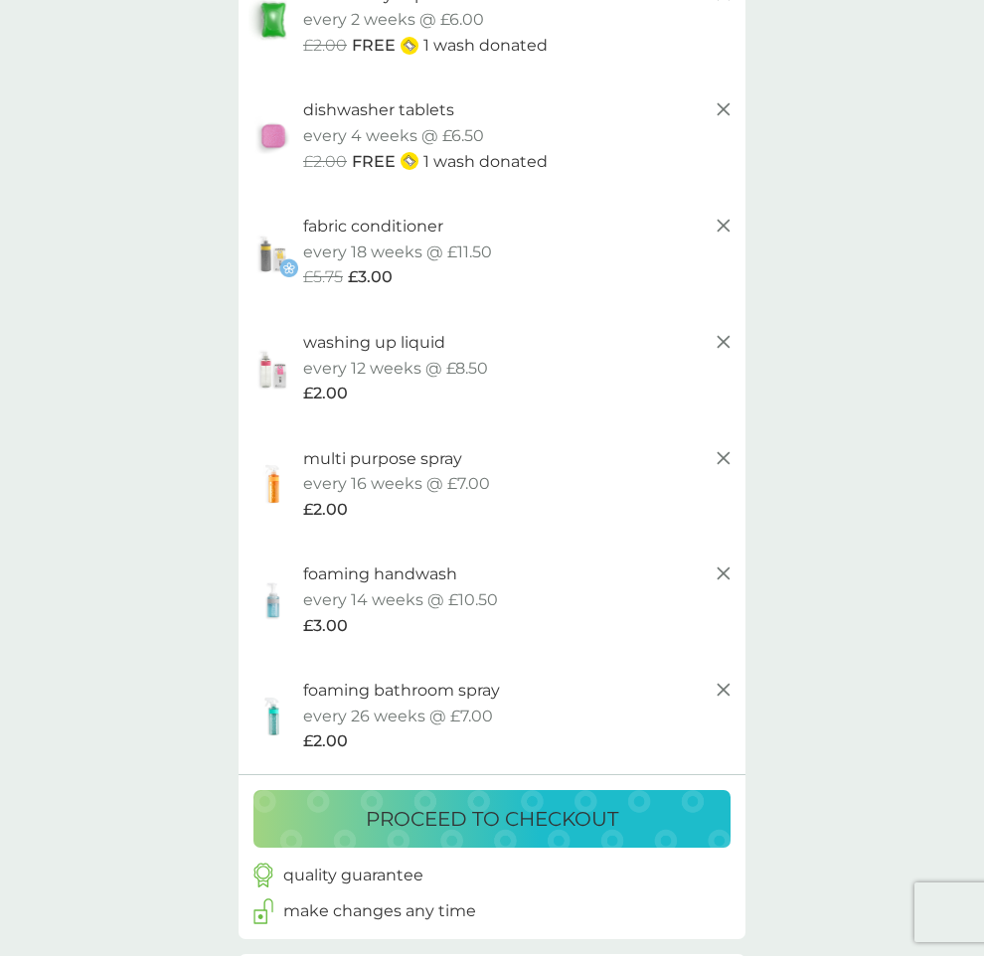
scroll to position [0, 0]
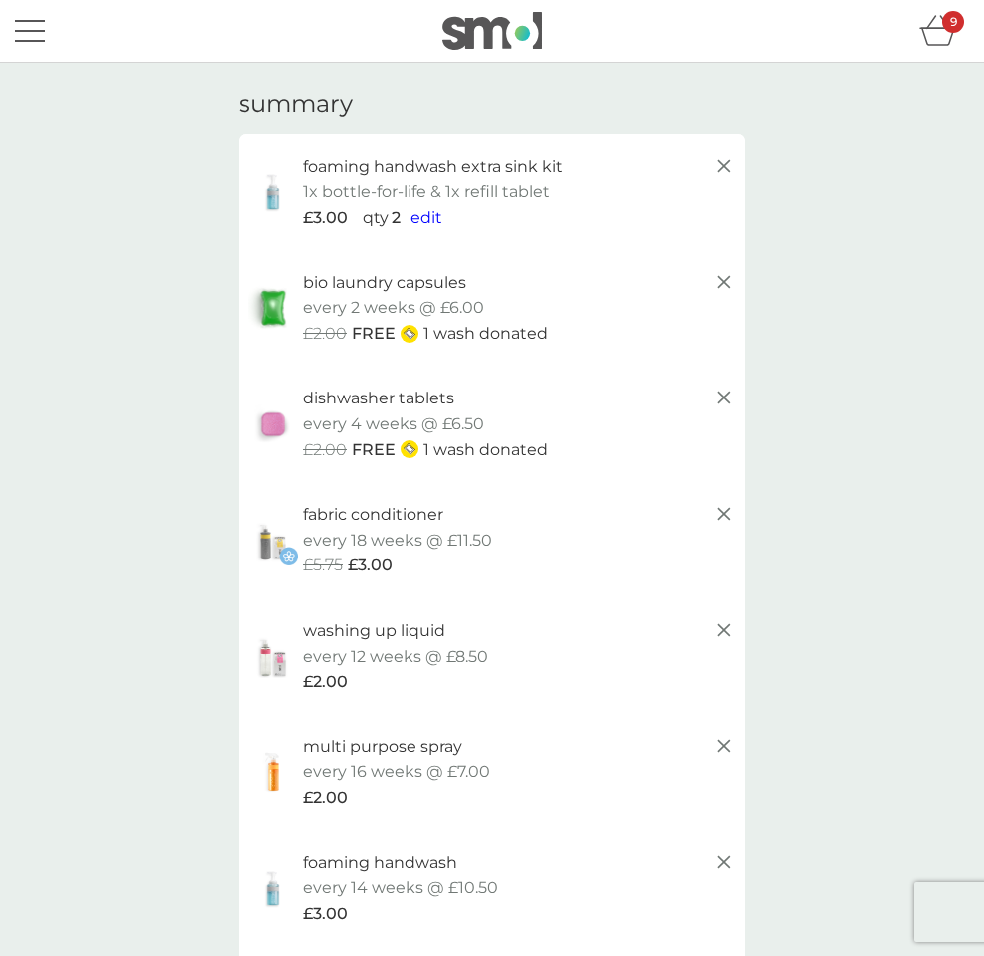
click at [33, 38] on button "menu" at bounding box center [30, 31] width 30 height 38
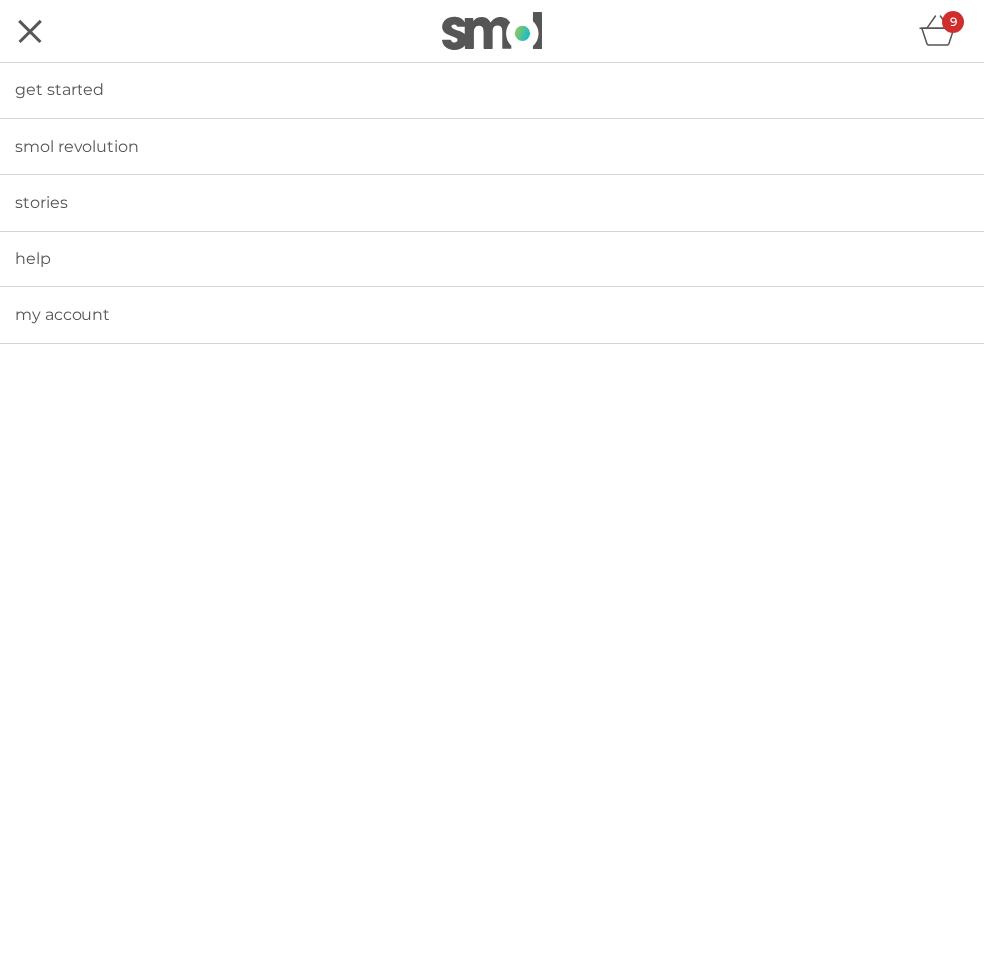
click at [80, 96] on span "get started" at bounding box center [59, 89] width 89 height 19
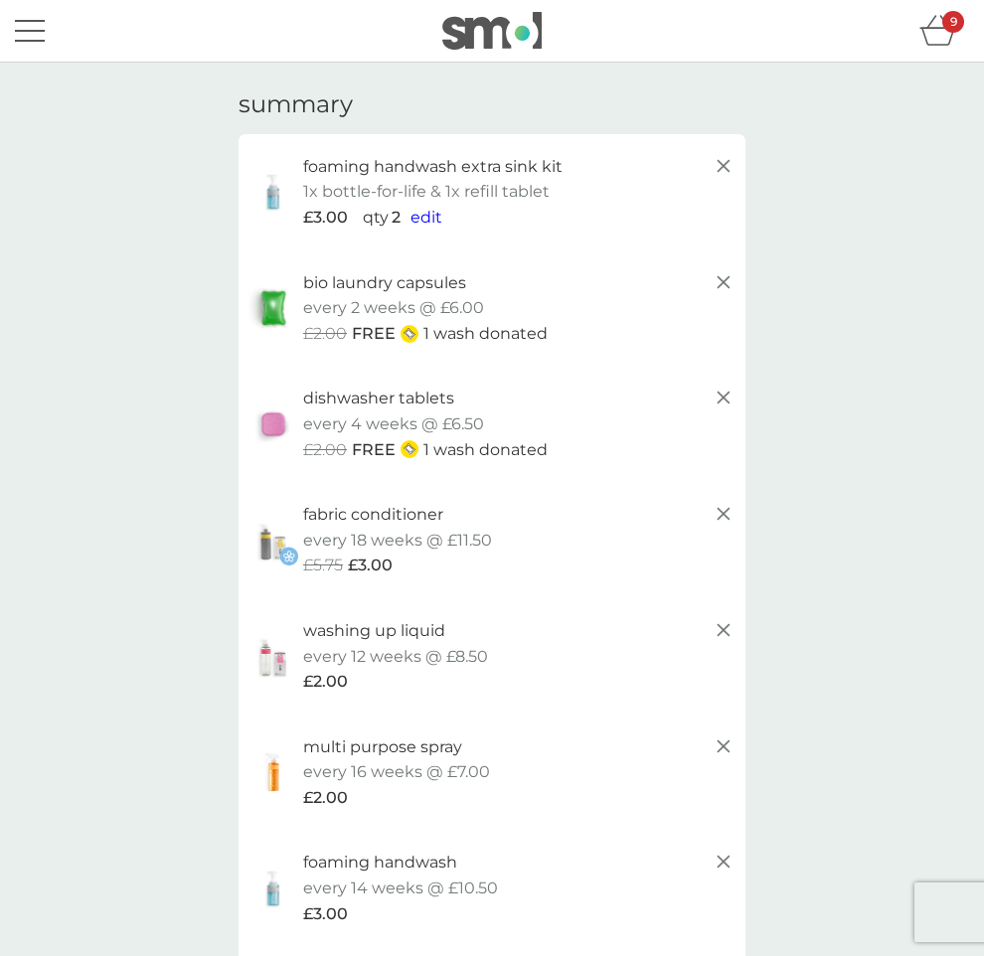
click at [39, 37] on button "menu" at bounding box center [30, 31] width 30 height 38
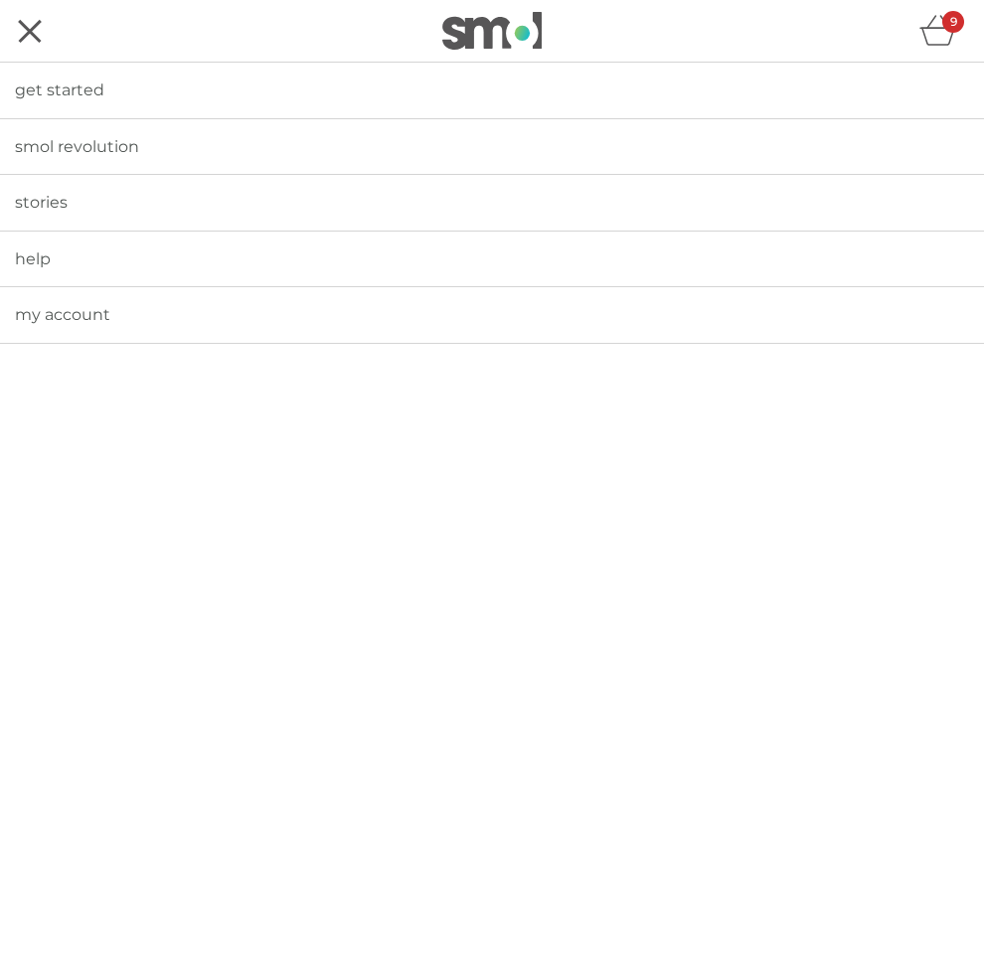
click at [39, 38] on div "menu" at bounding box center [30, 31] width 23 height 23
